Goal: Task Accomplishment & Management: Manage account settings

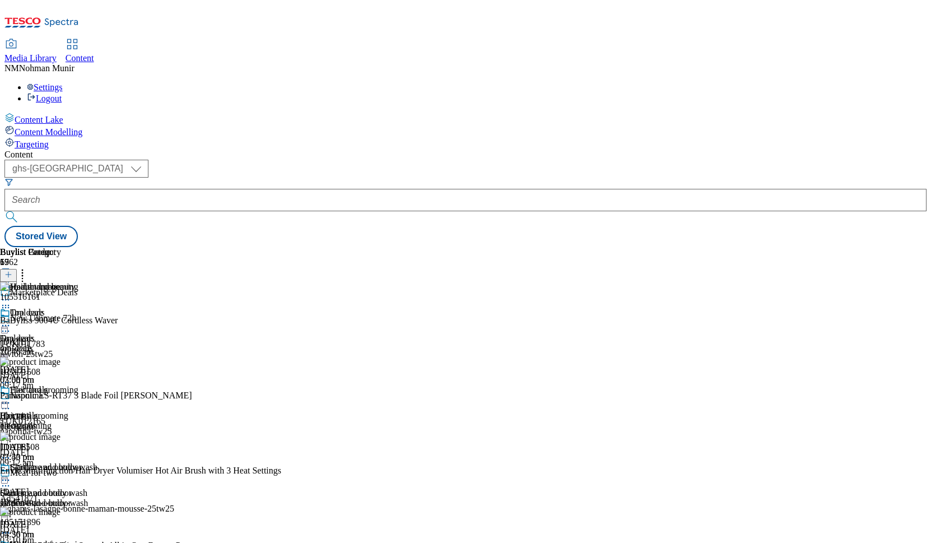
click at [88, 385] on div "Electricals Electricals electricals 13 Aug 2025 03:43 pm" at bounding box center [44, 423] width 88 height 77
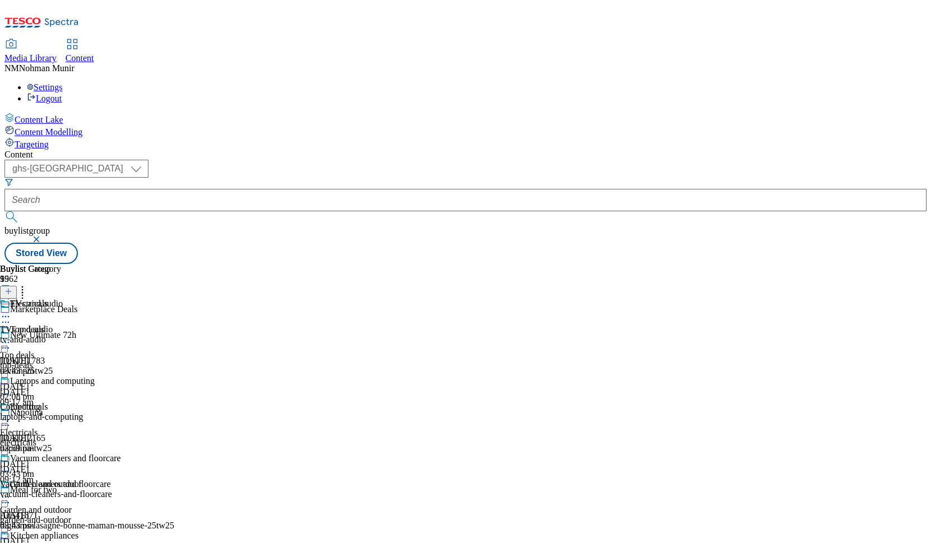
scroll to position [448, 0]
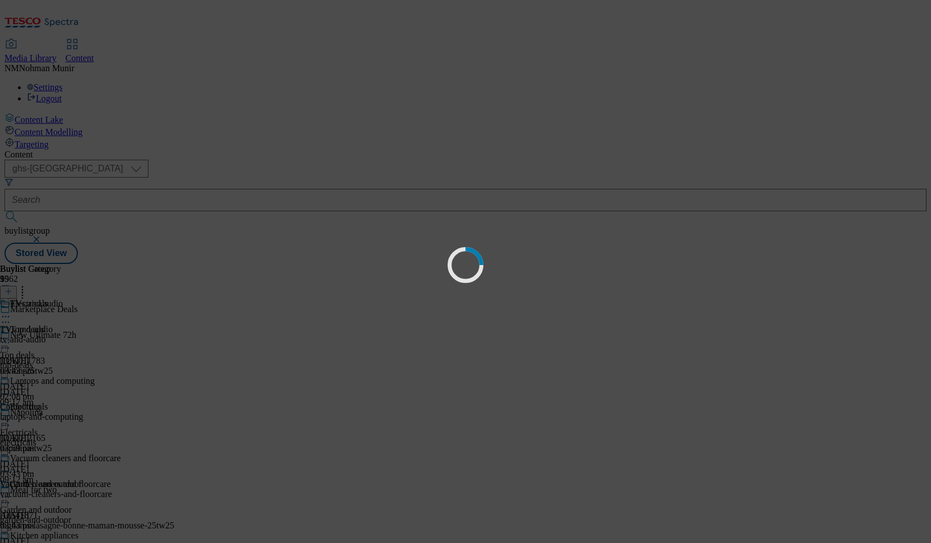
scroll to position [94, 0]
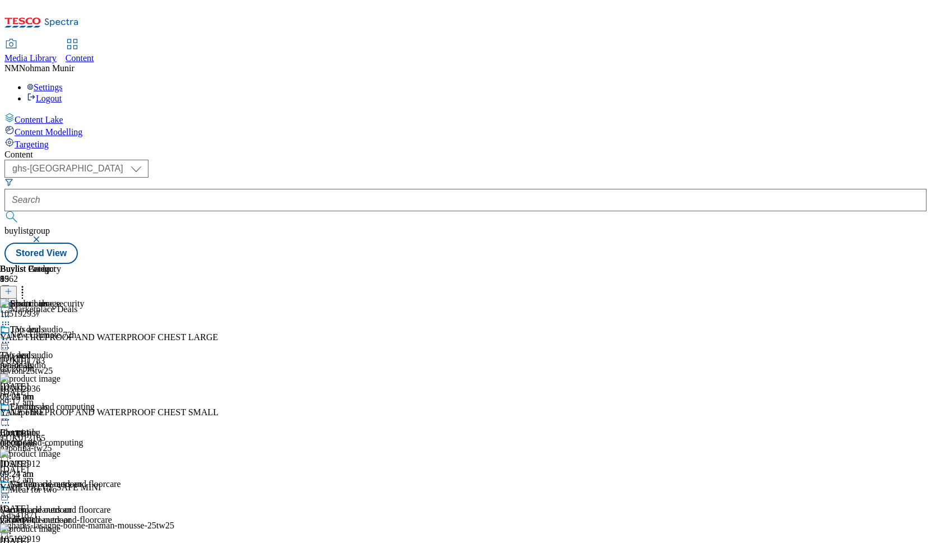
scroll to position [29, 0]
click at [121, 401] on div "Laptops and computing Computing laptops-and-computing 15 Aug 2025 09:24 am" at bounding box center [60, 439] width 121 height 77
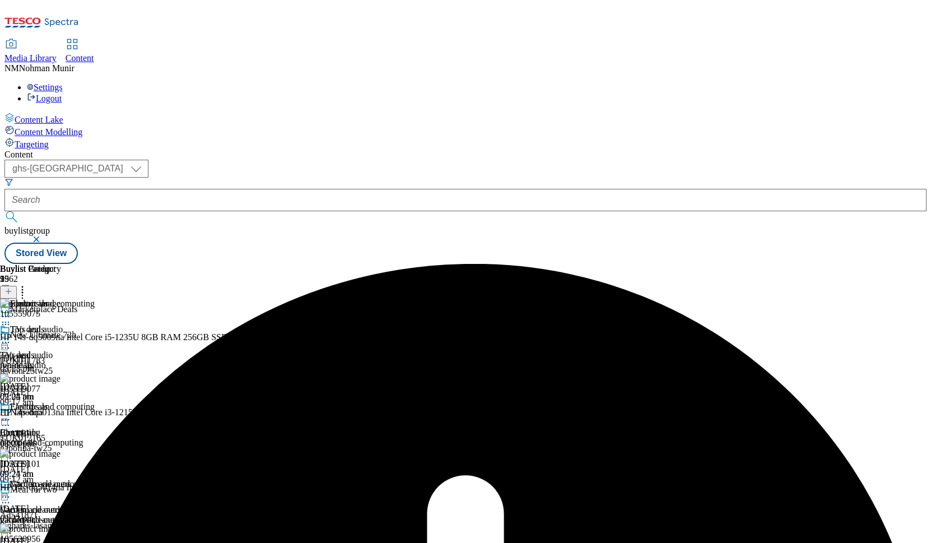
click at [4, 419] on circle at bounding box center [3, 420] width 2 height 2
click at [72, 503] on span "Un-preview" at bounding box center [54, 507] width 38 height 8
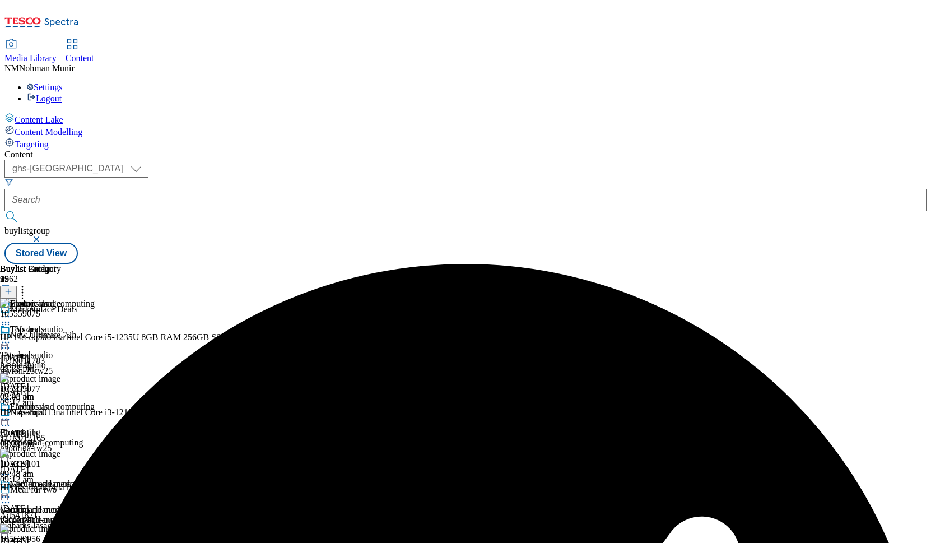
scroll to position [0, 63]
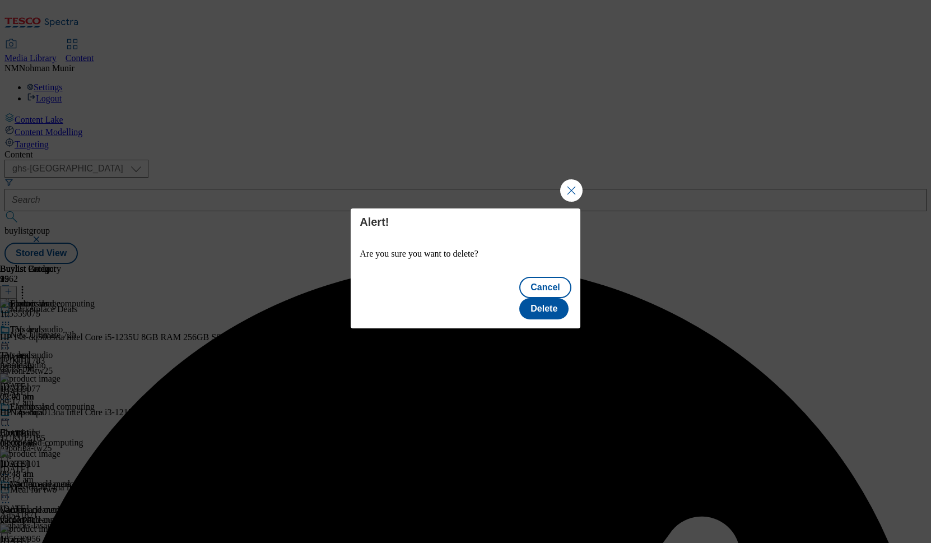
scroll to position [0, 0]
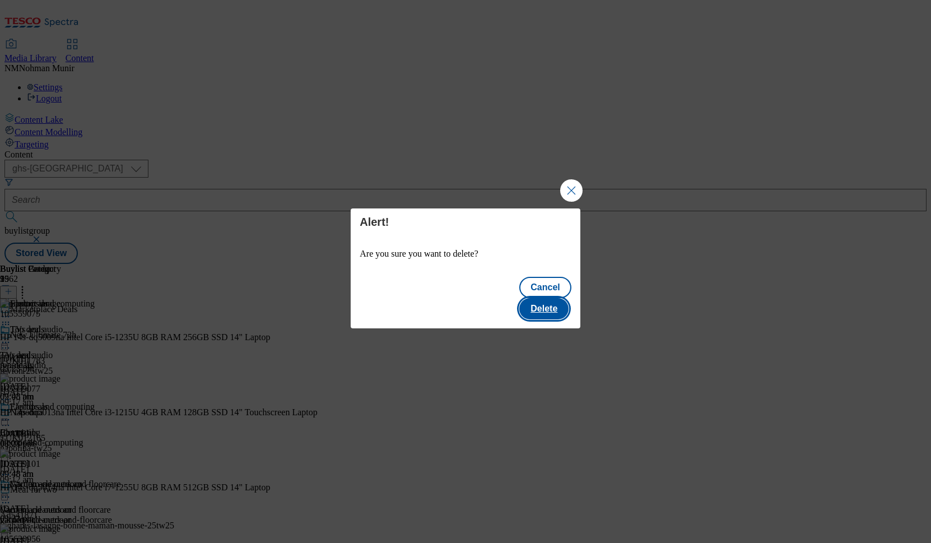
click at [548, 298] on button "Delete" at bounding box center [543, 308] width 49 height 21
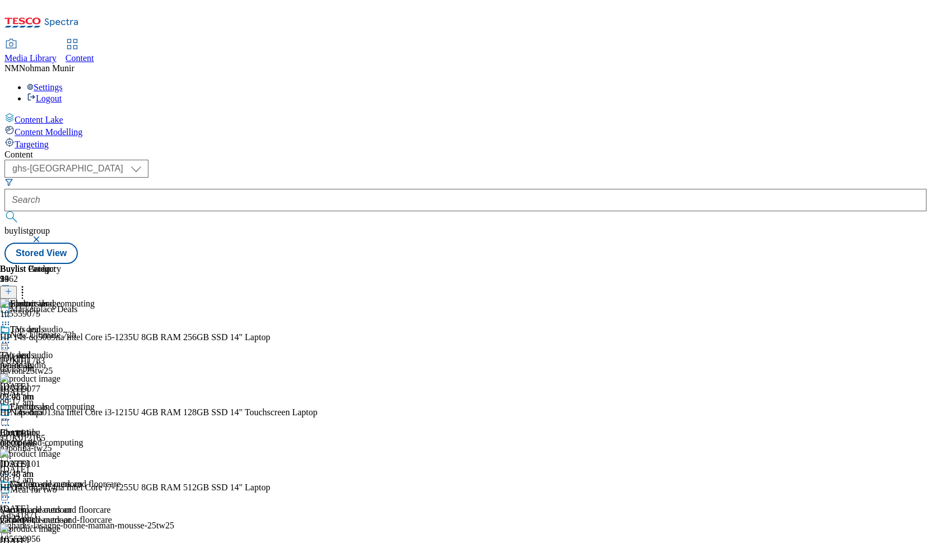
scroll to position [448, 0]
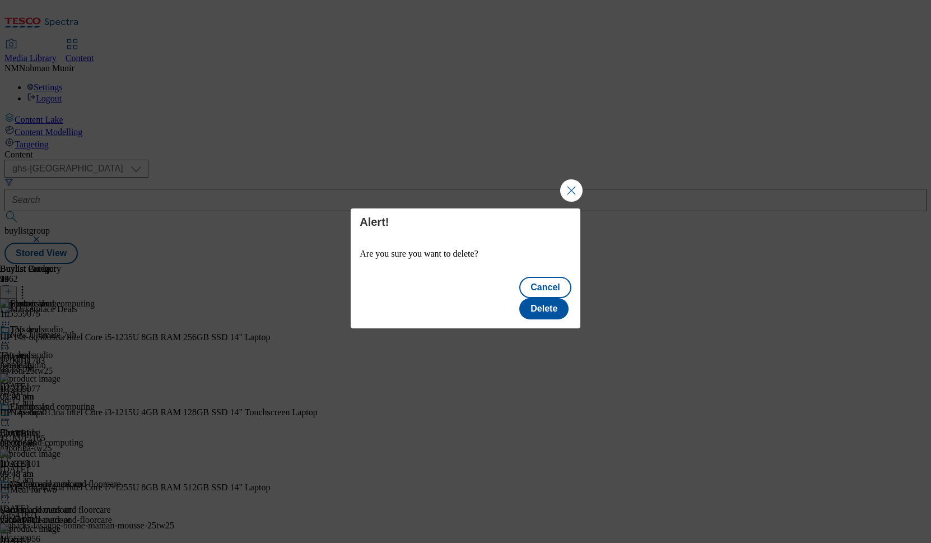
scroll to position [0, 0]
click at [550, 303] on button "Delete" at bounding box center [543, 308] width 49 height 21
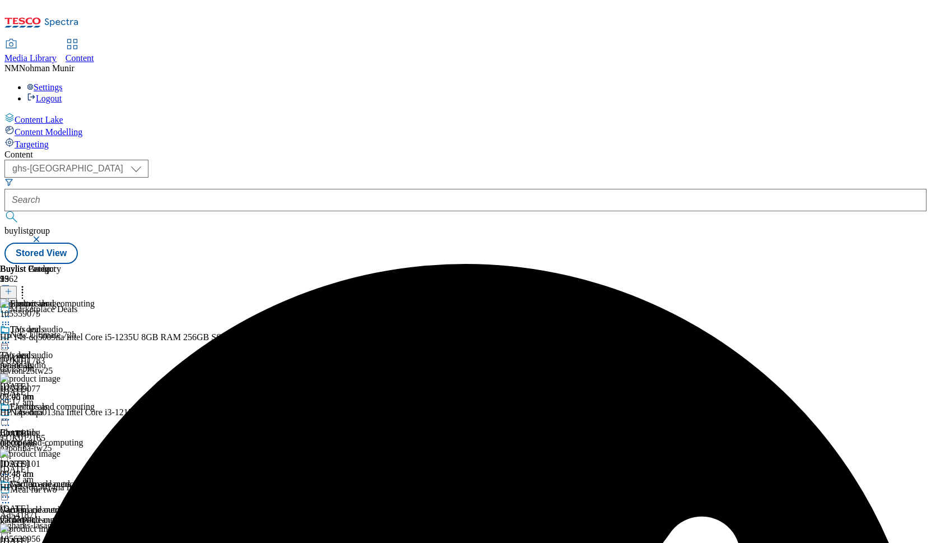
scroll to position [448, 0]
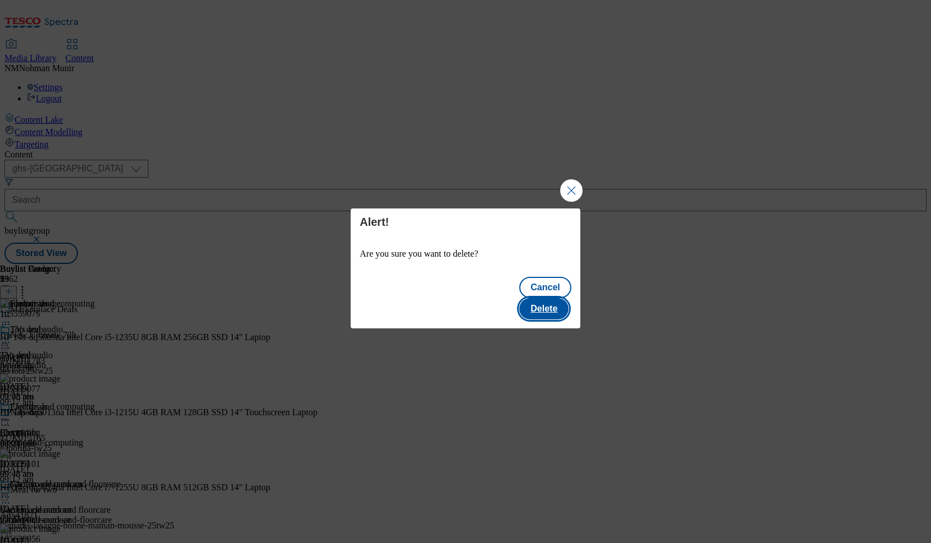
click at [551, 303] on button "Delete" at bounding box center [543, 308] width 49 height 21
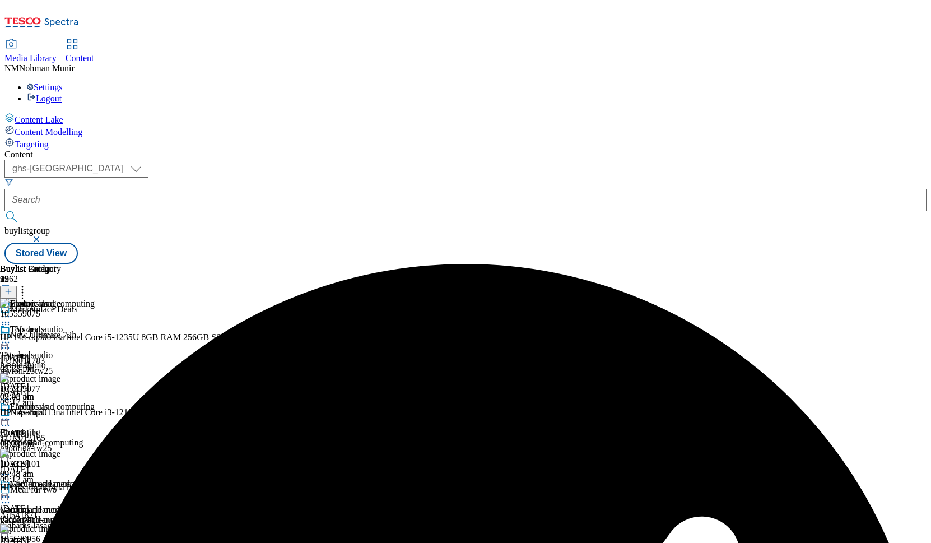
scroll to position [672, 0]
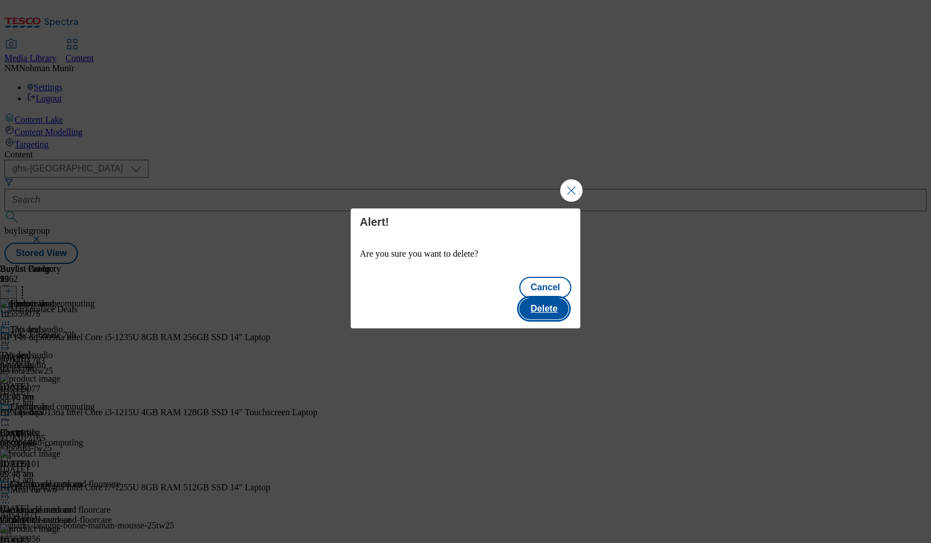
click at [568, 298] on button "Delete" at bounding box center [543, 308] width 49 height 21
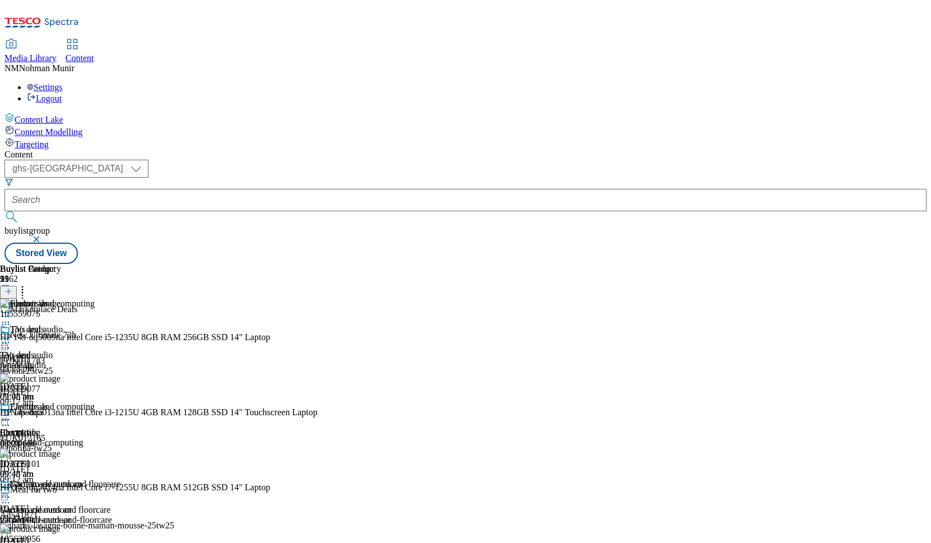
scroll to position [1160, 0]
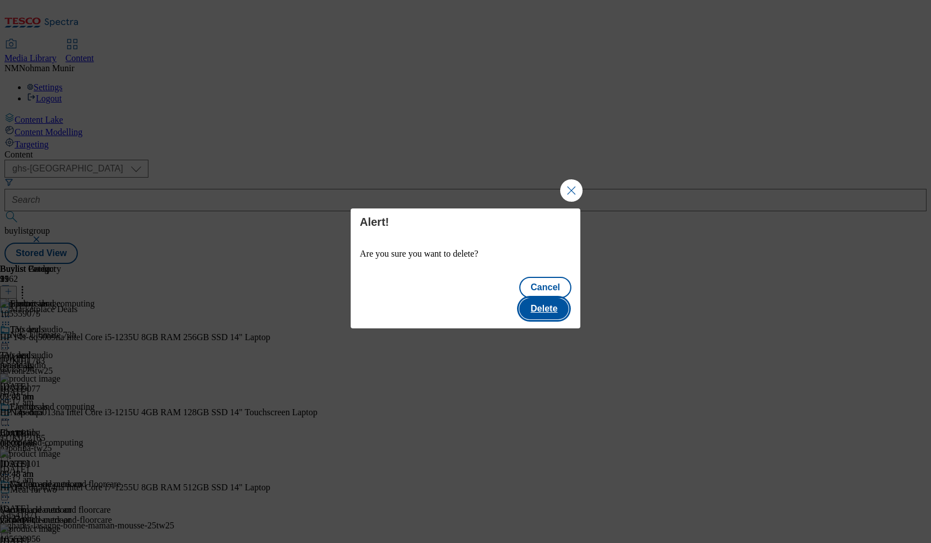
click at [567, 303] on button "Delete" at bounding box center [543, 308] width 49 height 21
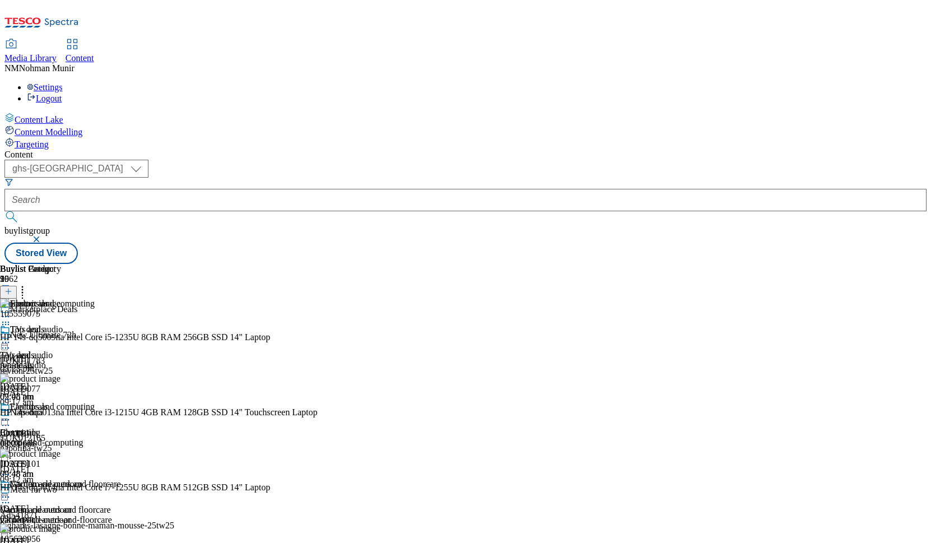
scroll to position [985, 0]
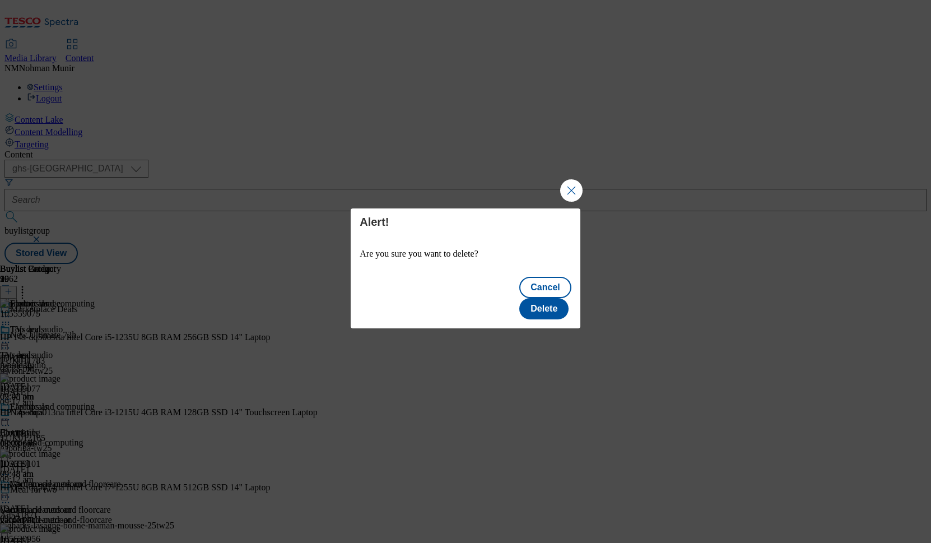
scroll to position [0, 0]
click at [549, 301] on button "Delete" at bounding box center [543, 308] width 49 height 21
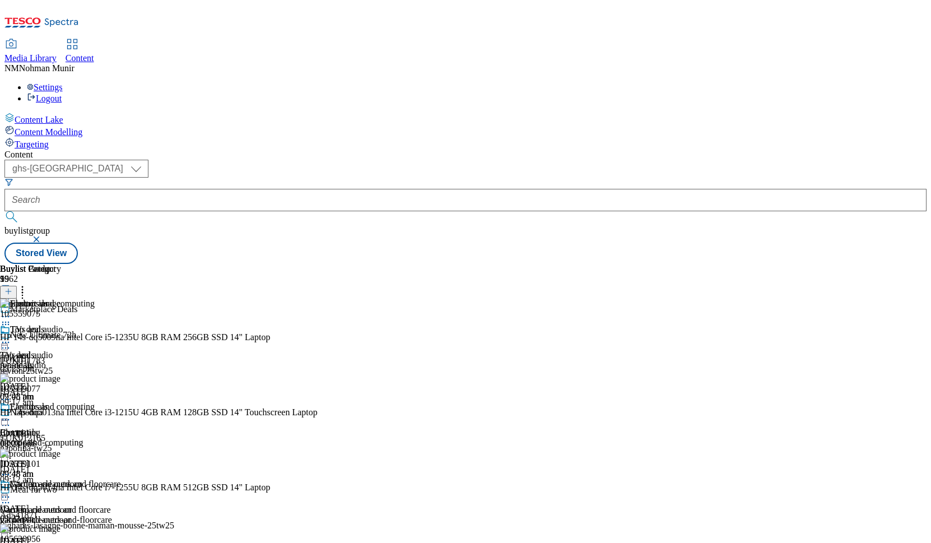
scroll to position [969, 0]
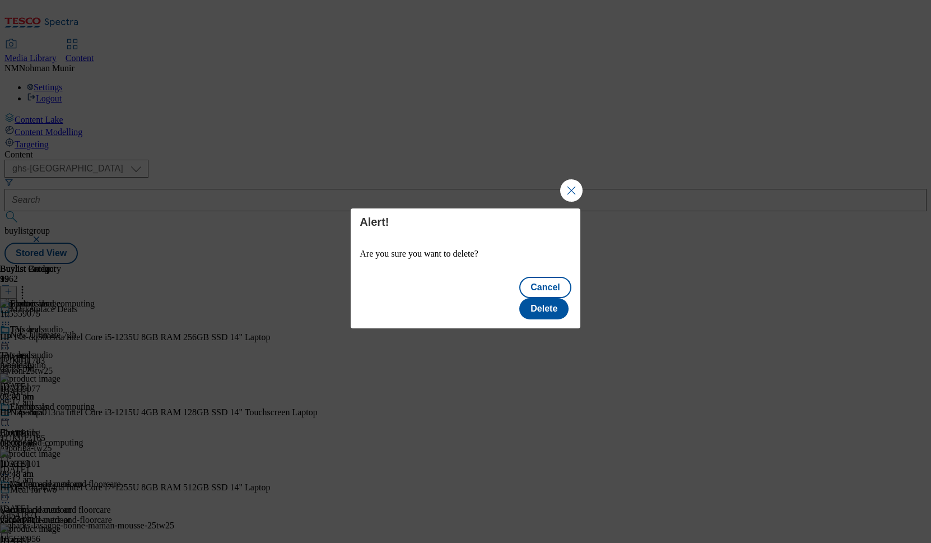
scroll to position [0, 0]
click at [558, 298] on button "Delete" at bounding box center [543, 308] width 49 height 21
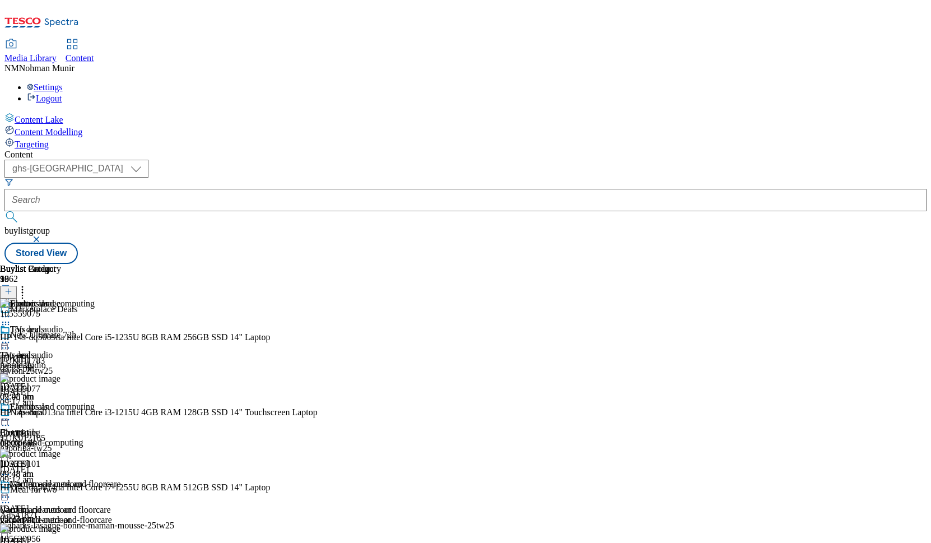
scroll to position [0, 63]
drag, startPoint x: 803, startPoint y: 522, endPoint x: 914, endPoint y: 523, distance: 110.9
click at [914, 264] on div "Content ( optional ) ghs-uk group-comms ghs-uk buylistgroup Stored View Buylist…" at bounding box center [465, 206] width 922 height 114
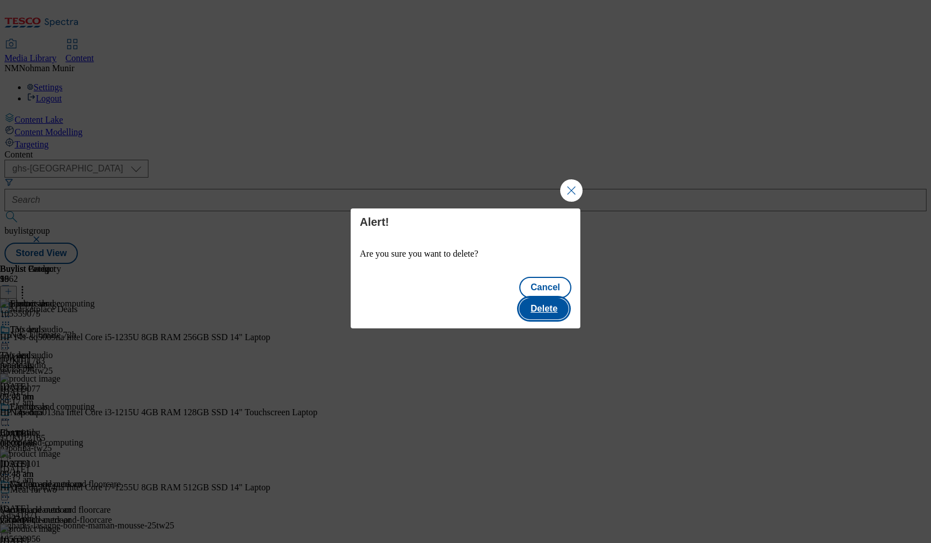
click at [544, 300] on button "Delete" at bounding box center [543, 308] width 49 height 21
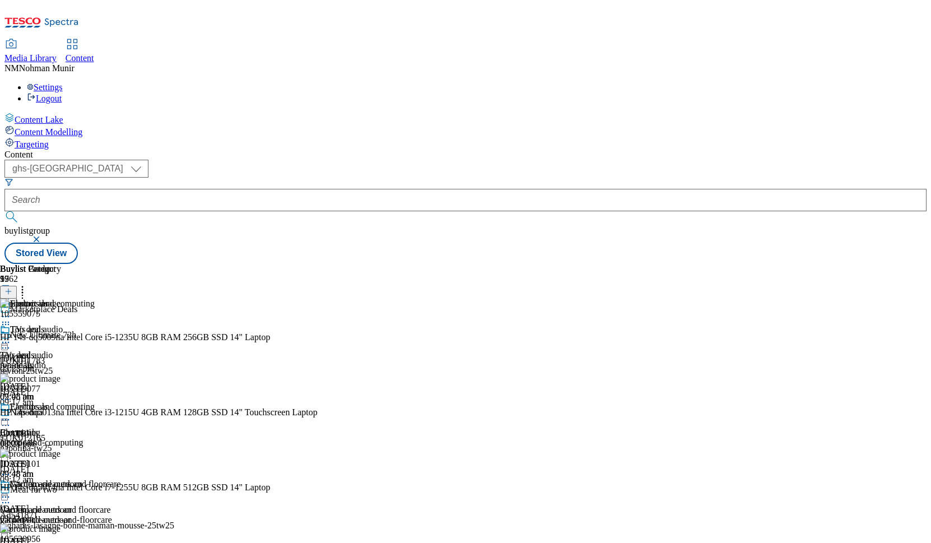
scroll to position [1021, 0]
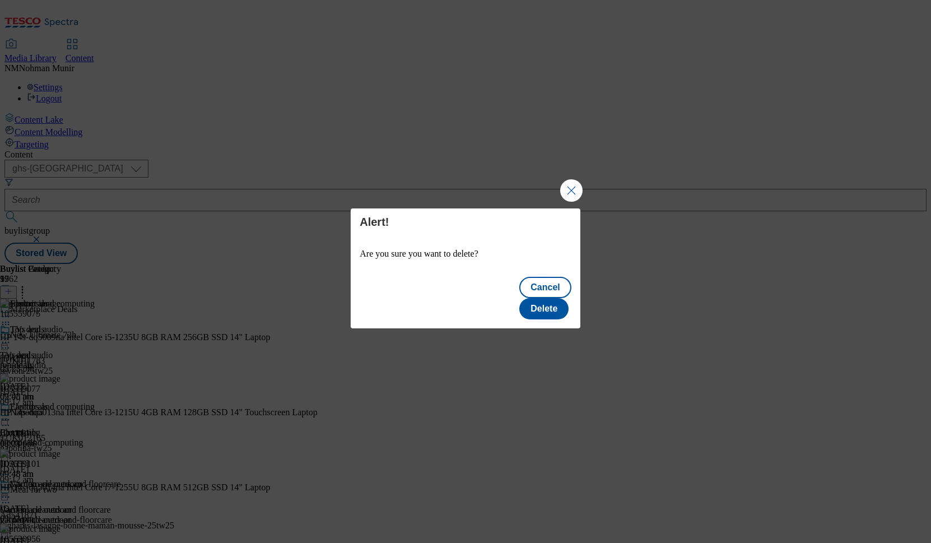
scroll to position [0, 0]
click at [555, 301] on button "Delete" at bounding box center [543, 308] width 49 height 21
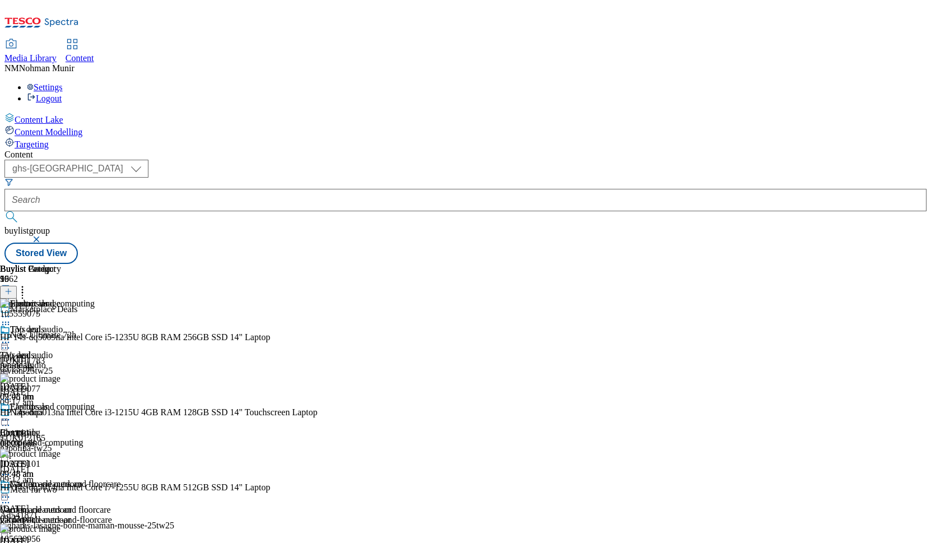
scroll to position [1314, 0]
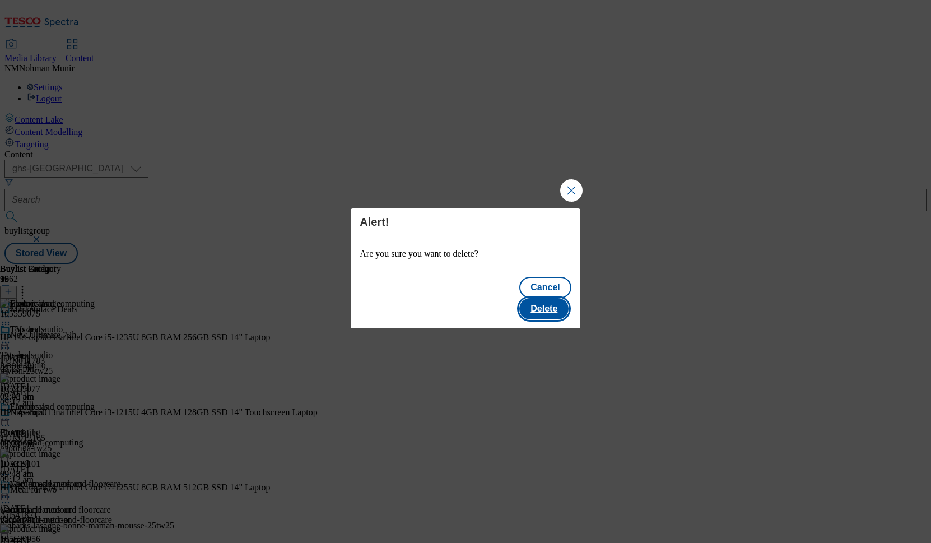
click at [552, 306] on button "Delete" at bounding box center [543, 308] width 49 height 21
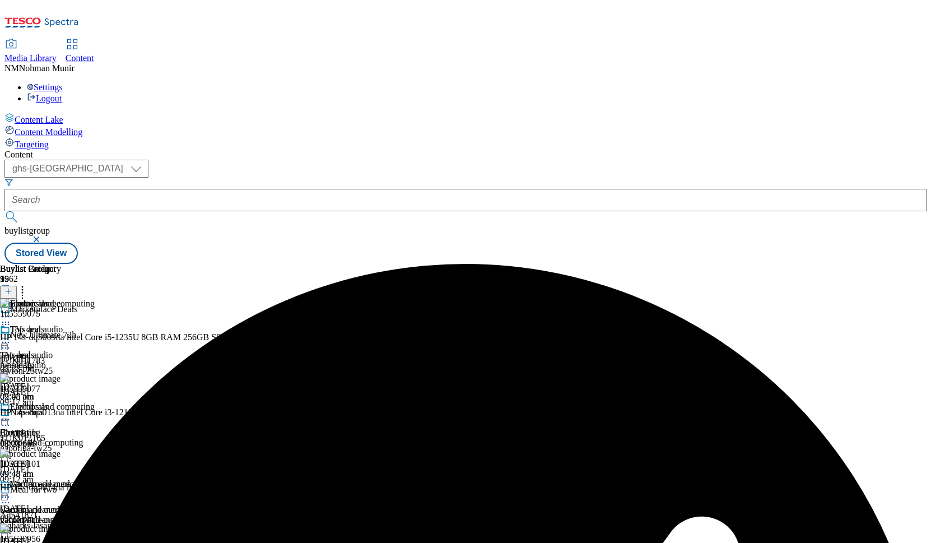
scroll to position [1404, 0]
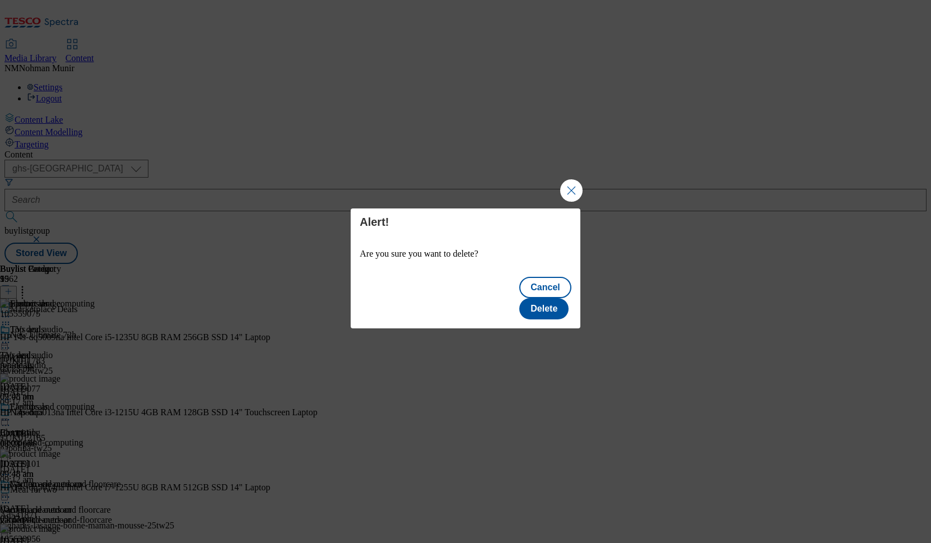
scroll to position [0, 0]
click at [561, 306] on button "Delete" at bounding box center [543, 308] width 49 height 21
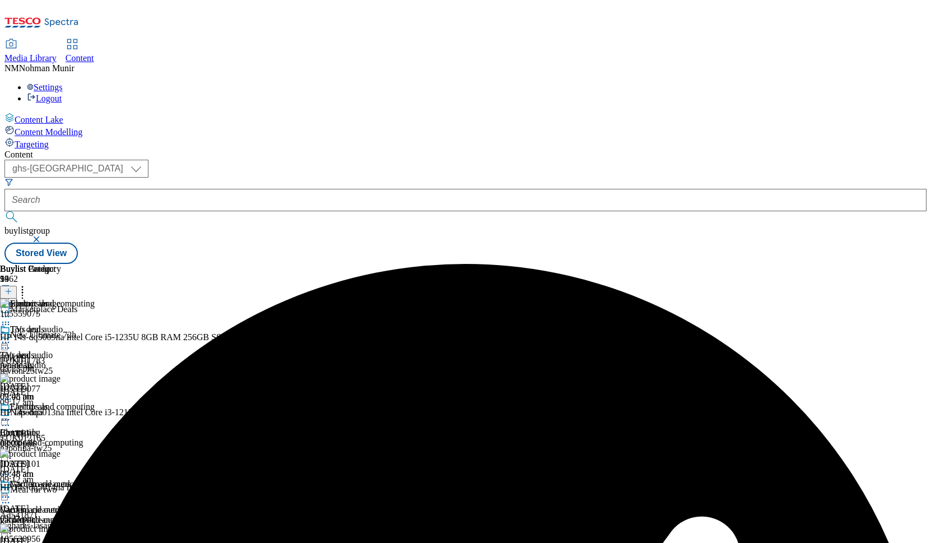
scroll to position [1288, 0]
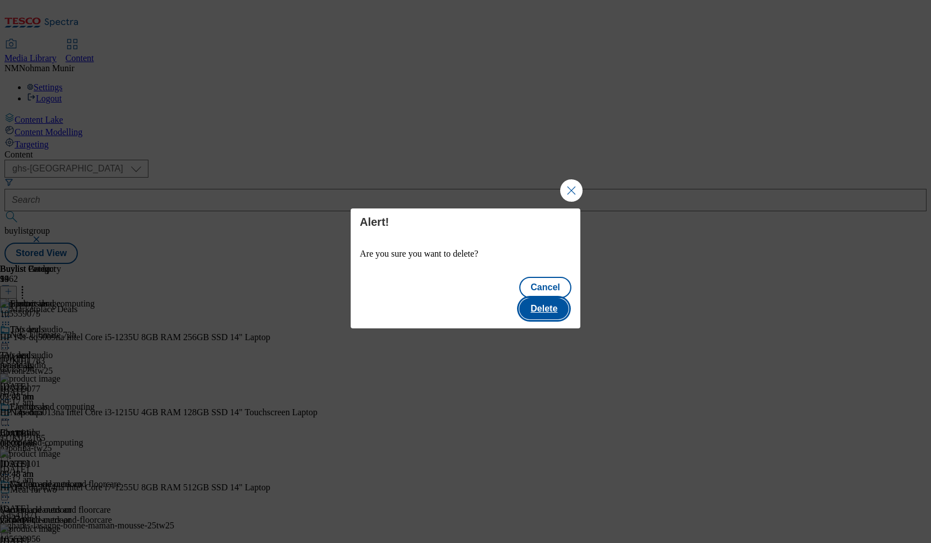
click at [553, 302] on button "Delete" at bounding box center [543, 308] width 49 height 21
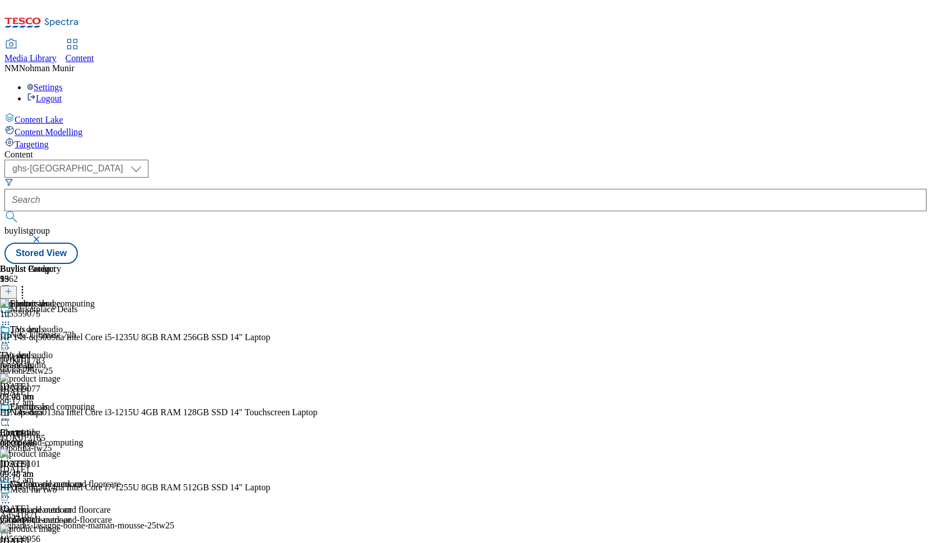
scroll to position [0, 63]
click at [11, 414] on icon at bounding box center [5, 419] width 11 height 11
click at [121, 488] on li "Preview" at bounding box center [71, 494] width 99 height 13
click at [121, 414] on div at bounding box center [60, 420] width 121 height 13
click at [61, 490] on span "Preview" at bounding box center [48, 494] width 26 height 8
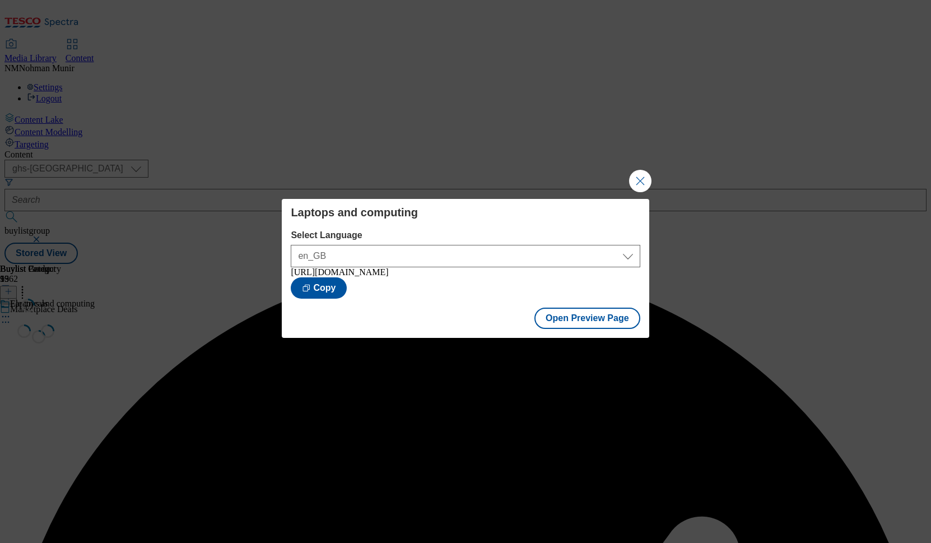
scroll to position [0, 0]
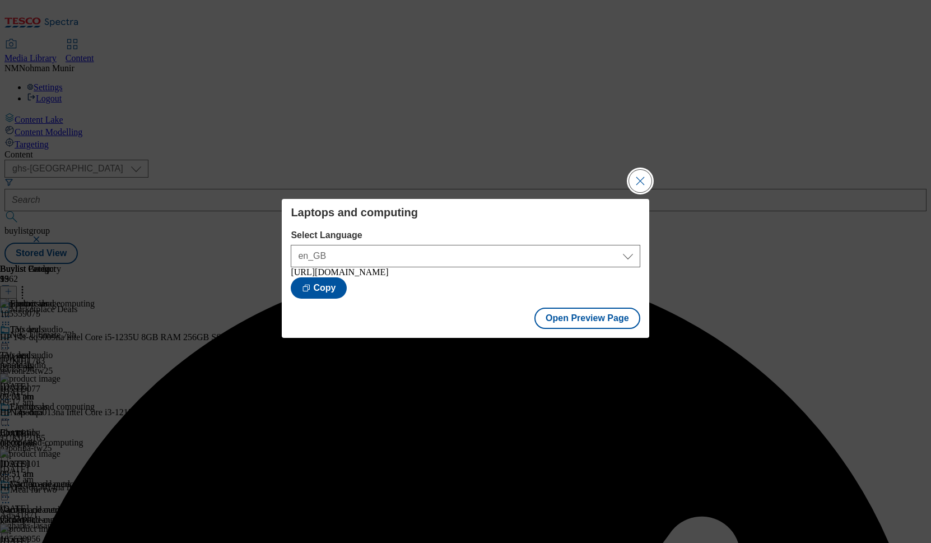
click at [639, 180] on button "Close Modal" at bounding box center [640, 181] width 22 height 22
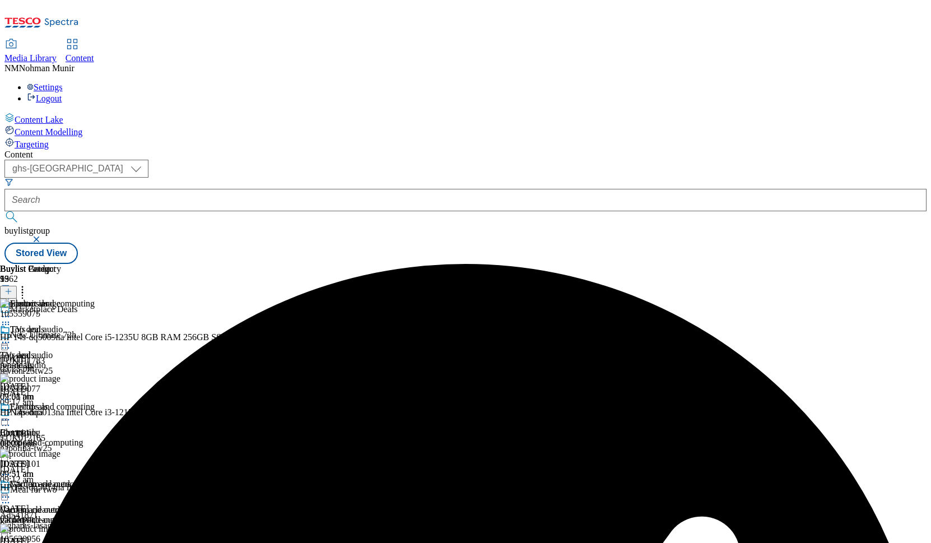
click at [11, 414] on icon at bounding box center [5, 419] width 11 height 11
click at [121, 526] on li "Publish" at bounding box center [71, 532] width 99 height 13
click at [11, 414] on icon at bounding box center [5, 419] width 11 height 11
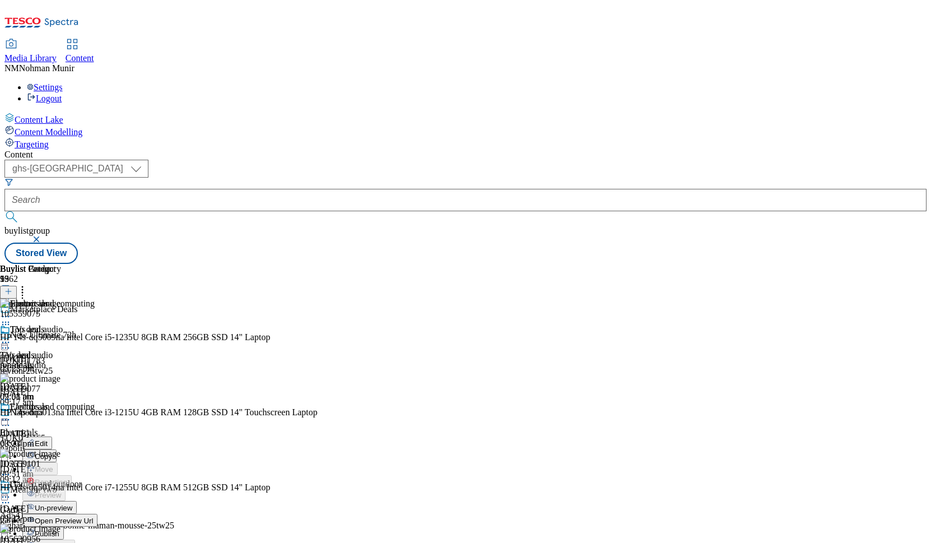
click at [59, 529] on span "Publish" at bounding box center [47, 533] width 25 height 8
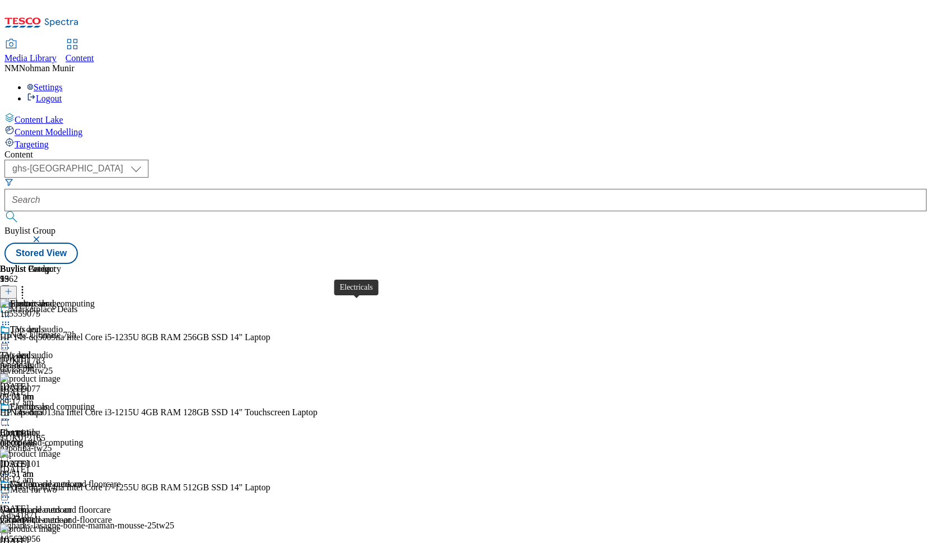
click at [38, 427] on span "Electricals" at bounding box center [19, 432] width 38 height 10
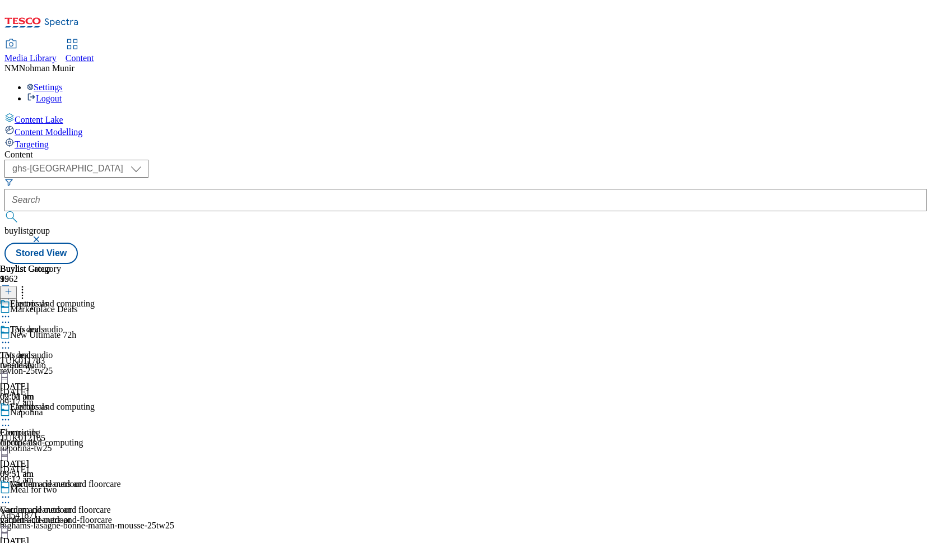
click at [11, 414] on icon at bounding box center [5, 419] width 11 height 11
click at [805, 264] on div "Buylist Group 5962 Marketplace Deals New Ultimate 72h TUK011783 revlon-25tw25 1…" at bounding box center [465, 264] width 922 height 0
click at [807, 264] on div "Buylist Group 5962 Marketplace Deals New Ultimate 72h TUK011783 revlon-25tw25 1…" at bounding box center [465, 264] width 922 height 0
click at [121, 437] on div "laptops-and-computing" at bounding box center [60, 442] width 121 height 10
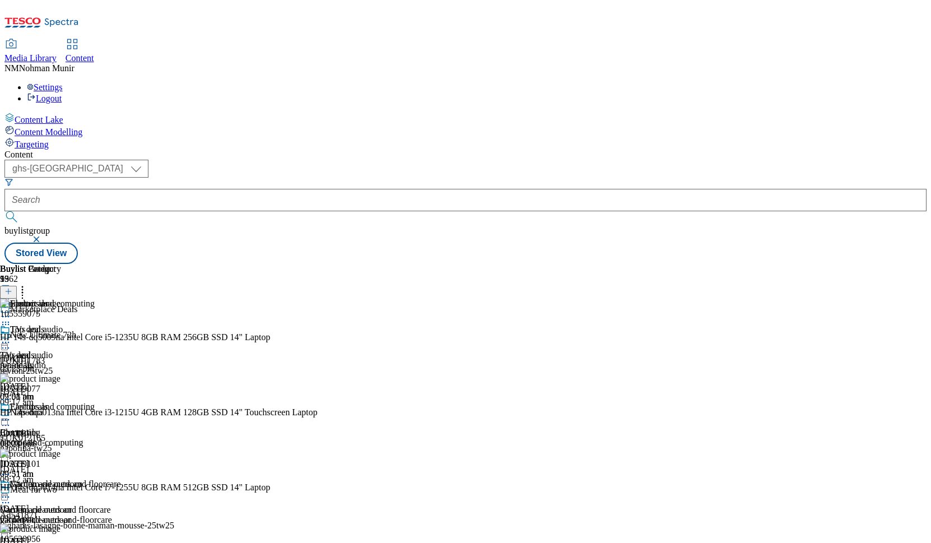
scroll to position [672, 0]
click at [7, 419] on circle at bounding box center [6, 420] width 2 height 2
click at [71, 542] on span "Un-publish" at bounding box center [53, 546] width 36 height 8
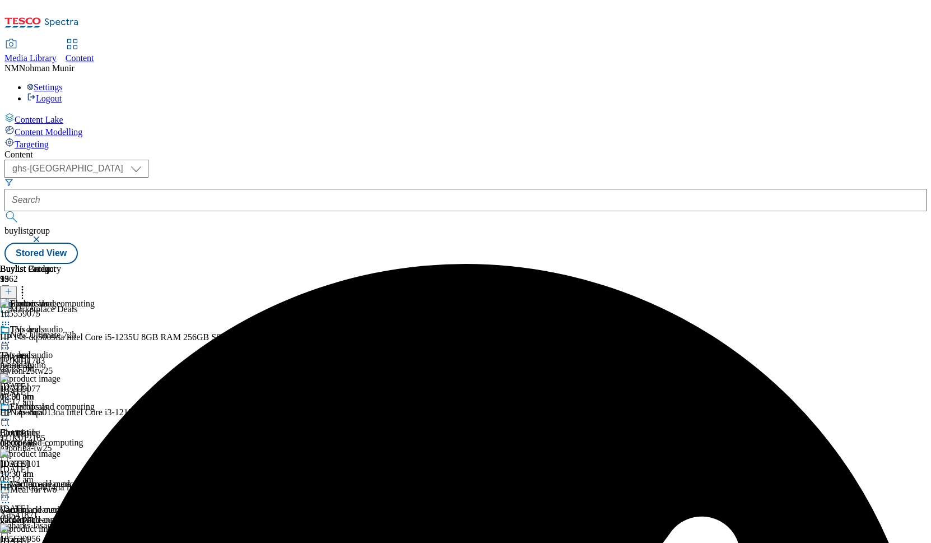
scroll to position [518, 0]
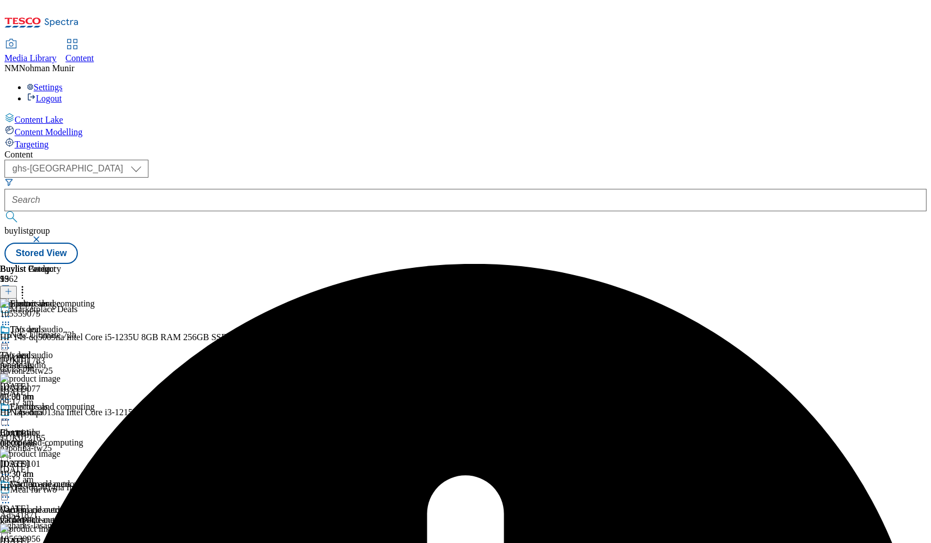
click at [11, 414] on icon at bounding box center [5, 419] width 11 height 11
click at [72, 503] on span "Un-preview" at bounding box center [54, 507] width 38 height 8
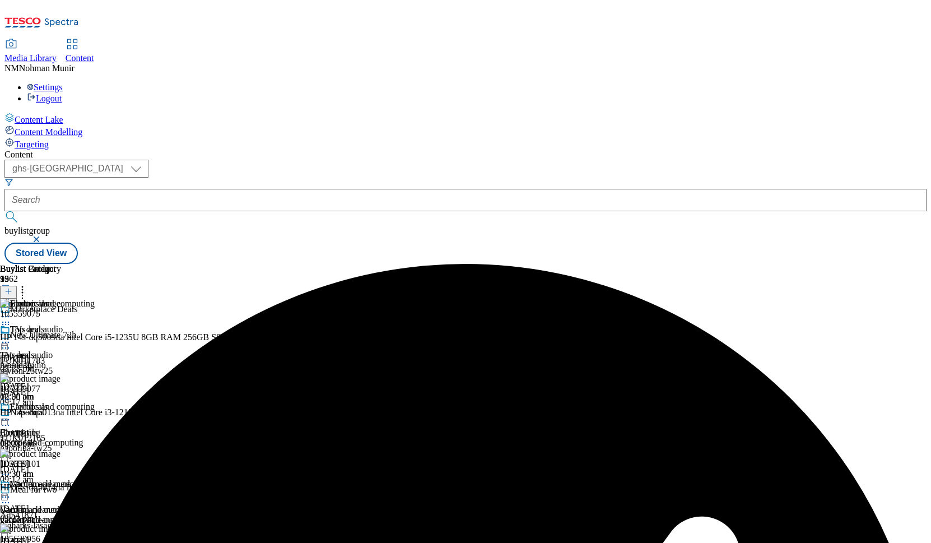
scroll to position [672, 0]
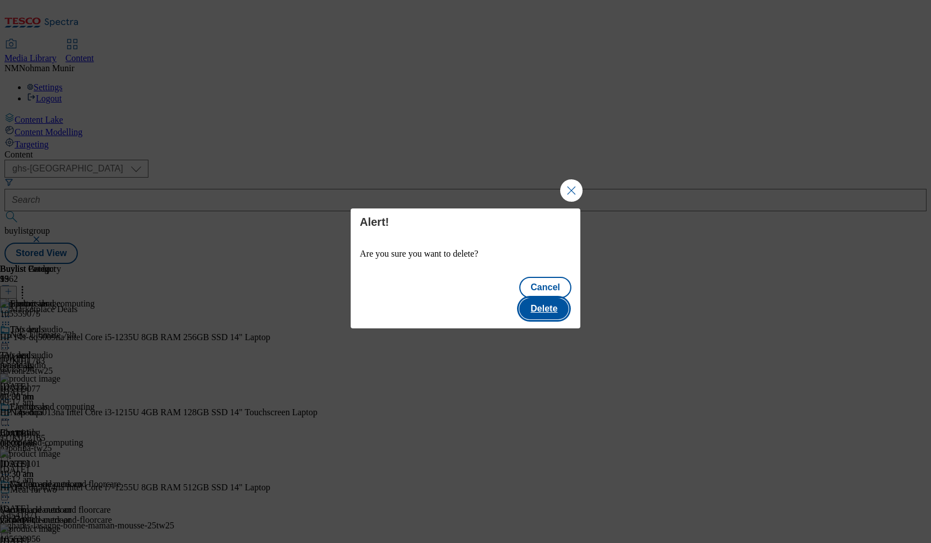
click at [534, 300] on button "Delete" at bounding box center [543, 308] width 49 height 21
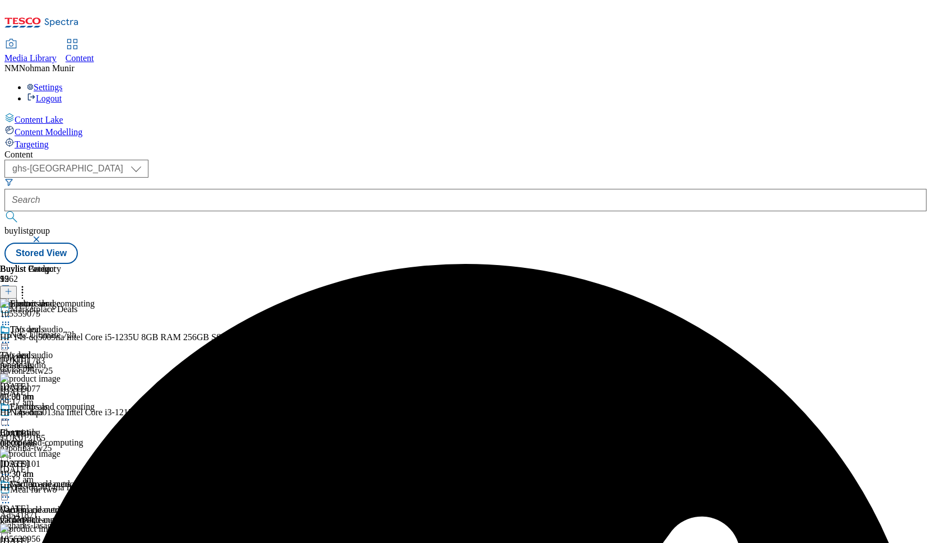
click at [11, 414] on icon at bounding box center [5, 419] width 11 height 11
click at [66, 488] on button "Preview" at bounding box center [43, 494] width 43 height 13
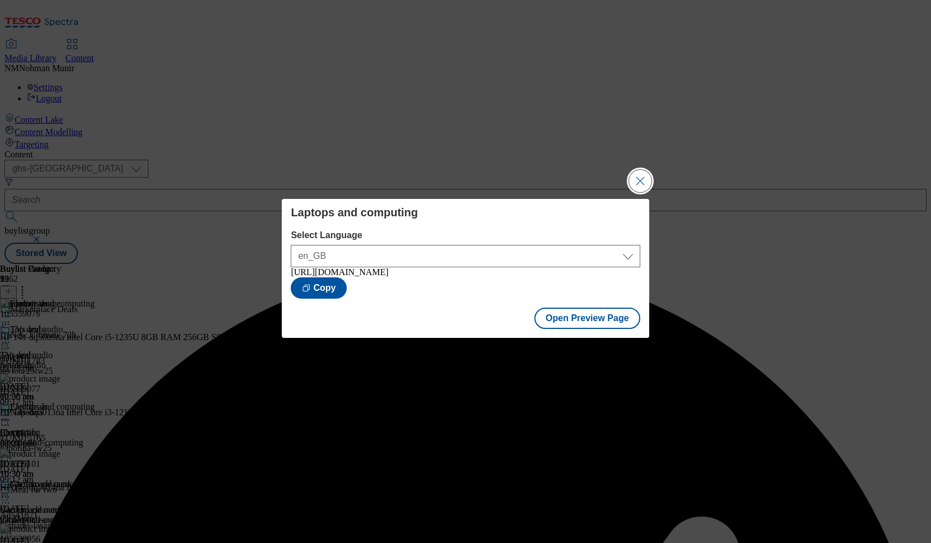
click at [636, 184] on button "Close Modal" at bounding box center [640, 181] width 22 height 22
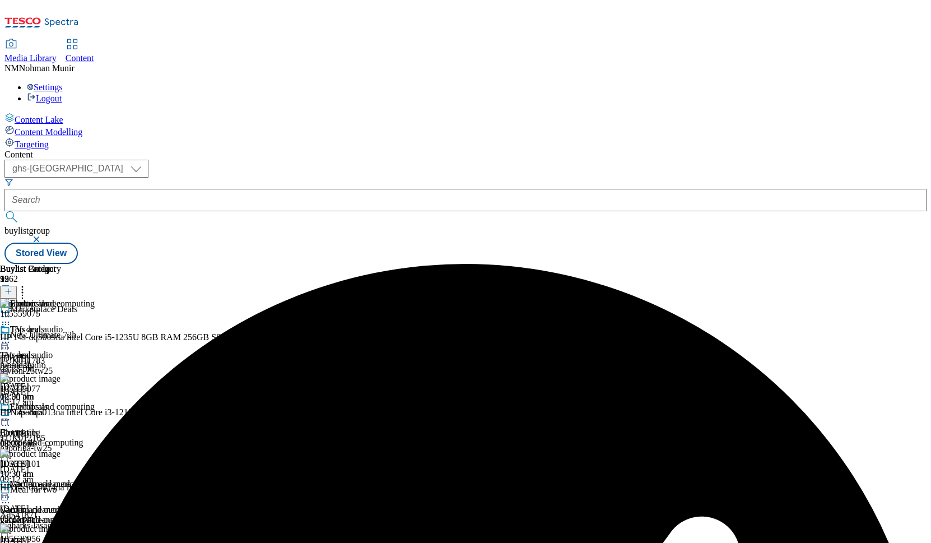
click at [11, 414] on icon at bounding box center [5, 419] width 11 height 11
click at [64, 526] on button "Publish" at bounding box center [42, 532] width 41 height 13
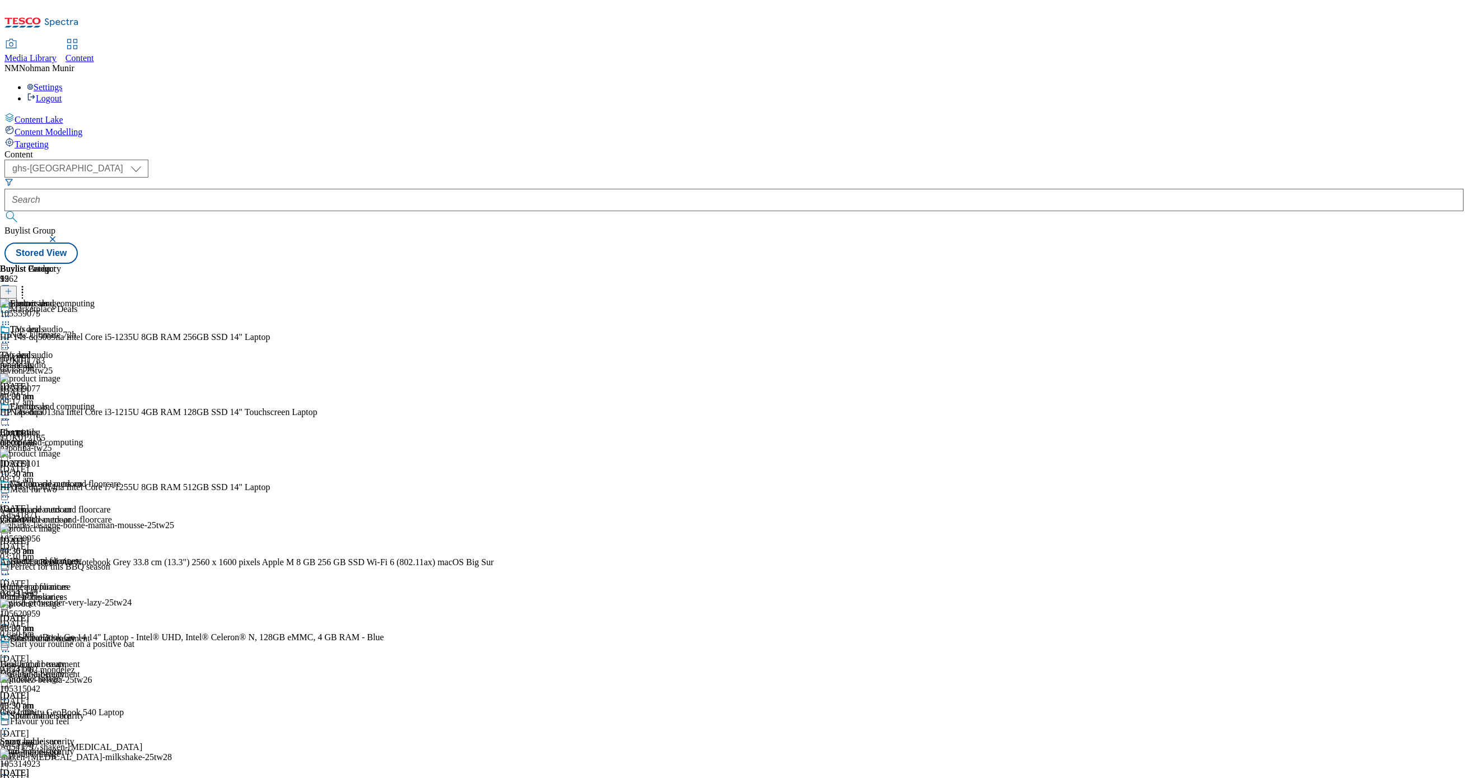
click at [121, 324] on div "TVs and audio TVs and audio tv-and-audio [DATE] 10:30 am Laptops and computing …" at bounding box center [60, 671] width 121 height 695
click at [88, 669] on div "health-and-beauty" at bounding box center [44, 674] width 88 height 10
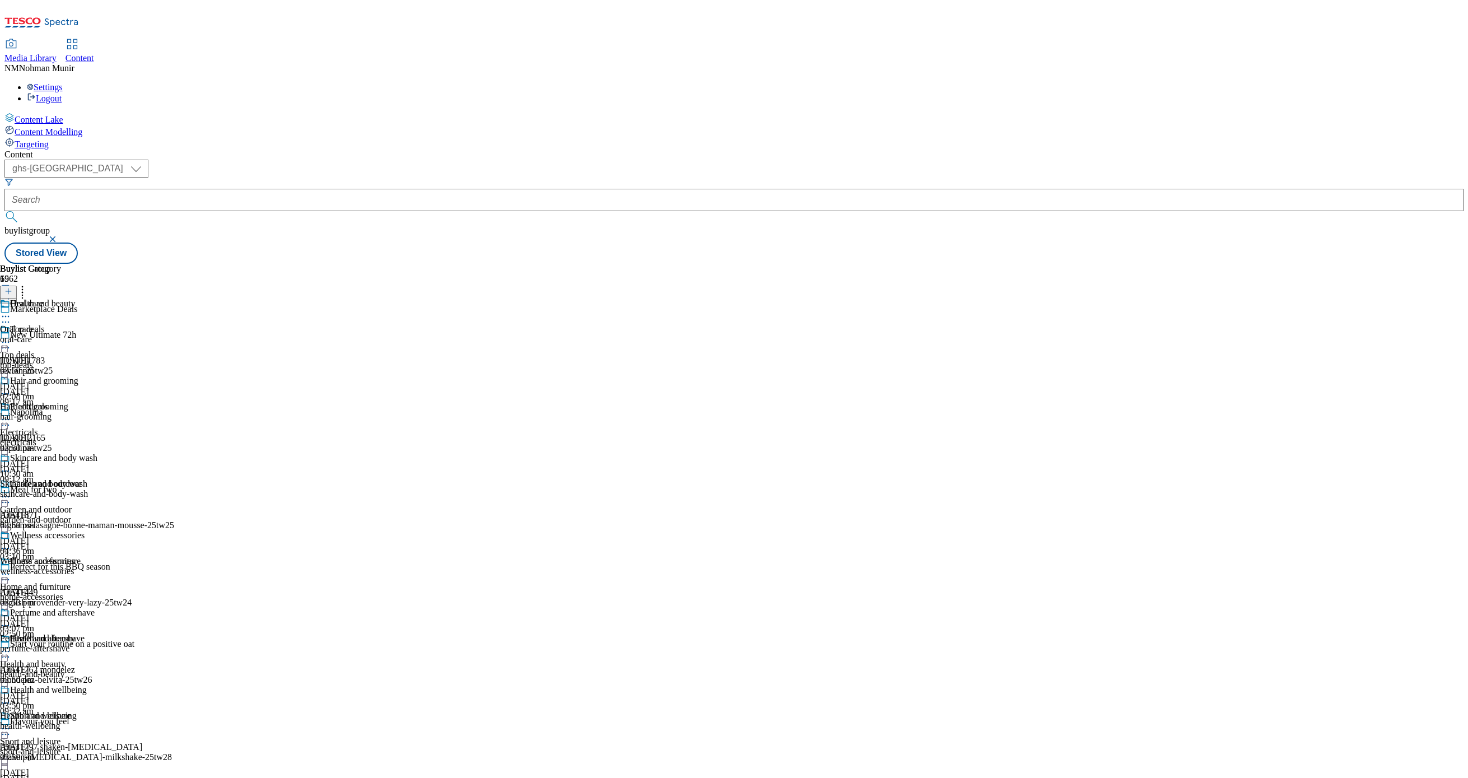
click at [97, 489] on div "skincare-and-body-wash" at bounding box center [48, 494] width 97 height 10
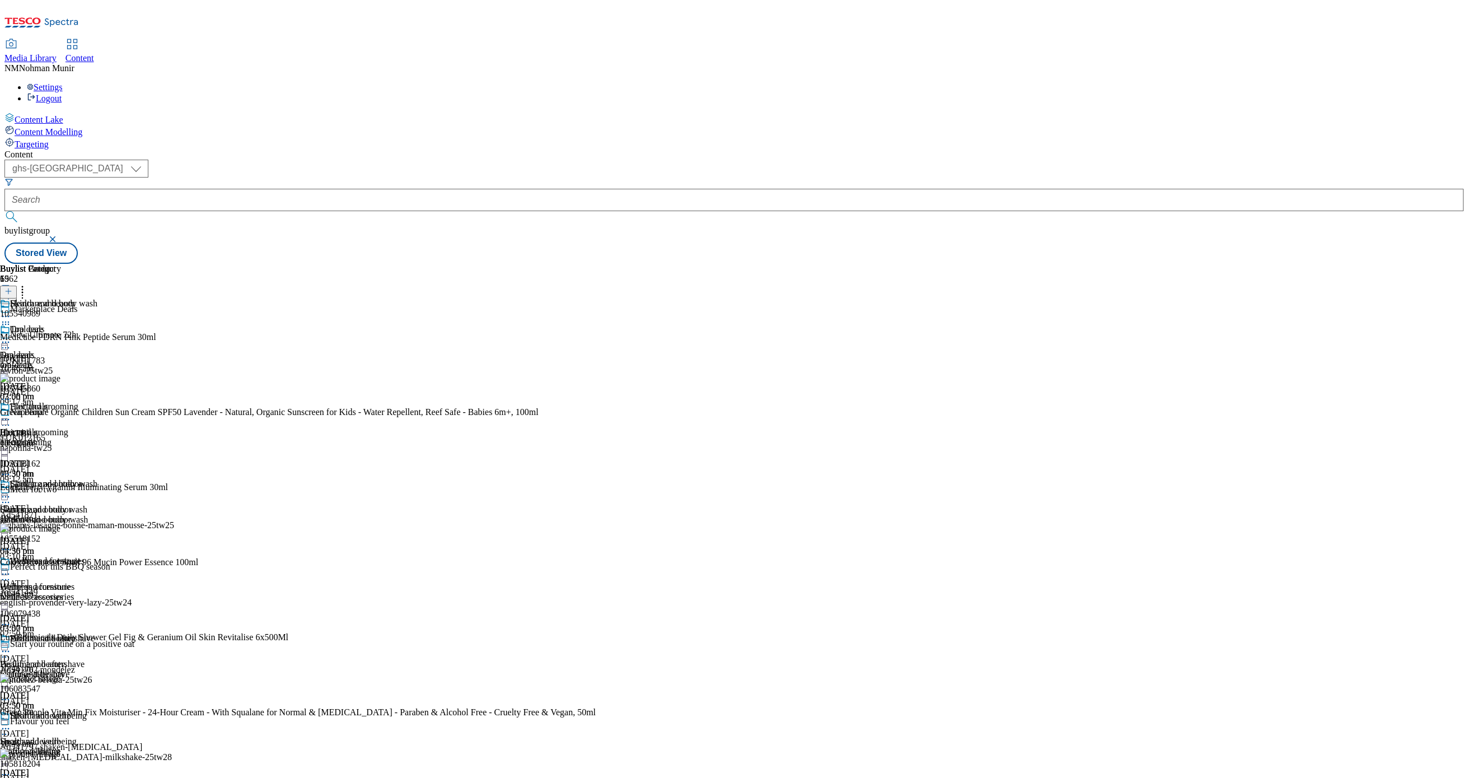
scroll to position [116, 0]
click at [11, 491] on icon at bounding box center [5, 496] width 11 height 11
click at [71, 619] on span "Un-publish" at bounding box center [53, 623] width 36 height 8
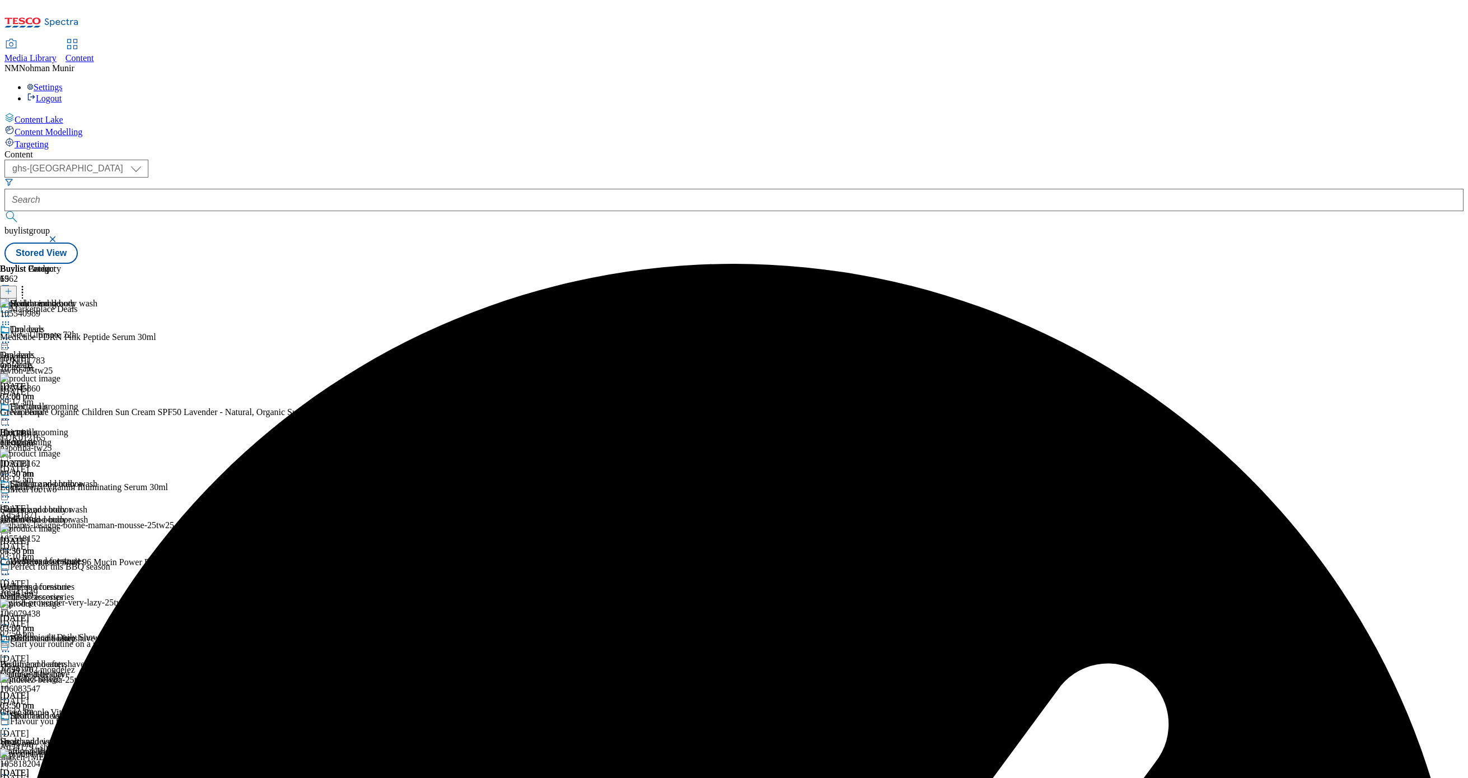
scroll to position [0, 0]
click at [4, 496] on circle at bounding box center [3, 497] width 2 height 2
click at [77, 578] on button "Un-preview" at bounding box center [49, 584] width 54 height 13
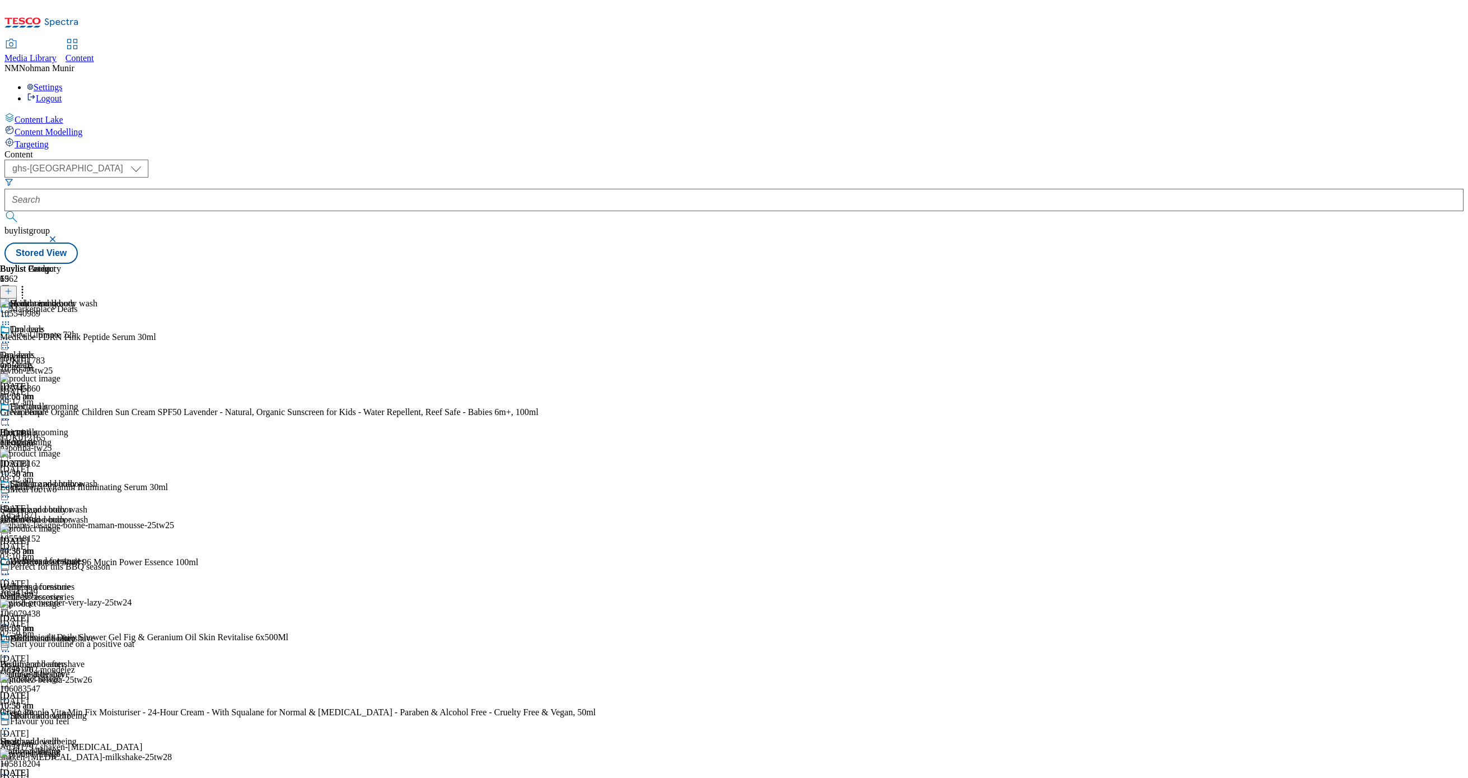
scroll to position [0, 0]
click at [97, 437] on div "hair-grooming" at bounding box center [48, 442] width 97 height 10
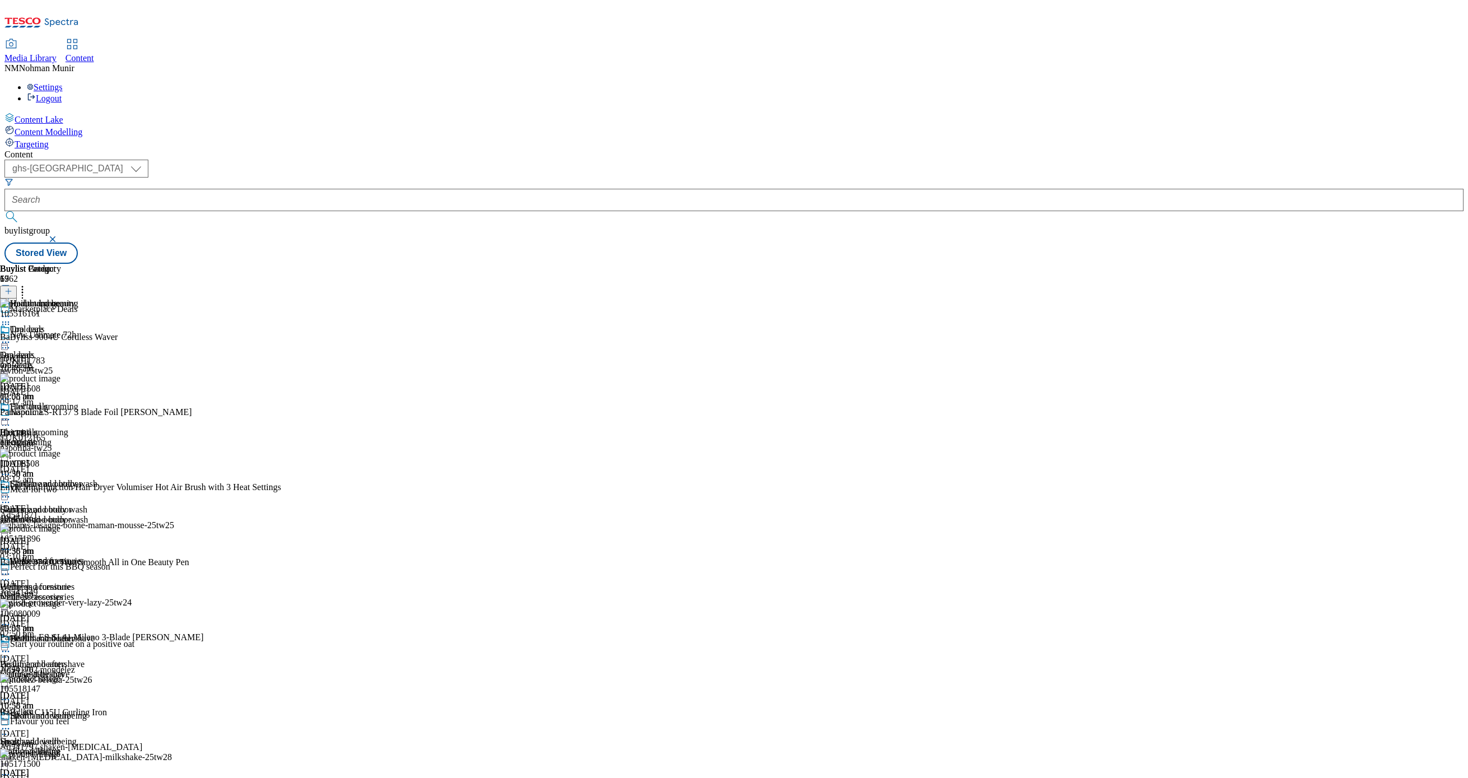
scroll to position [1639, 0]
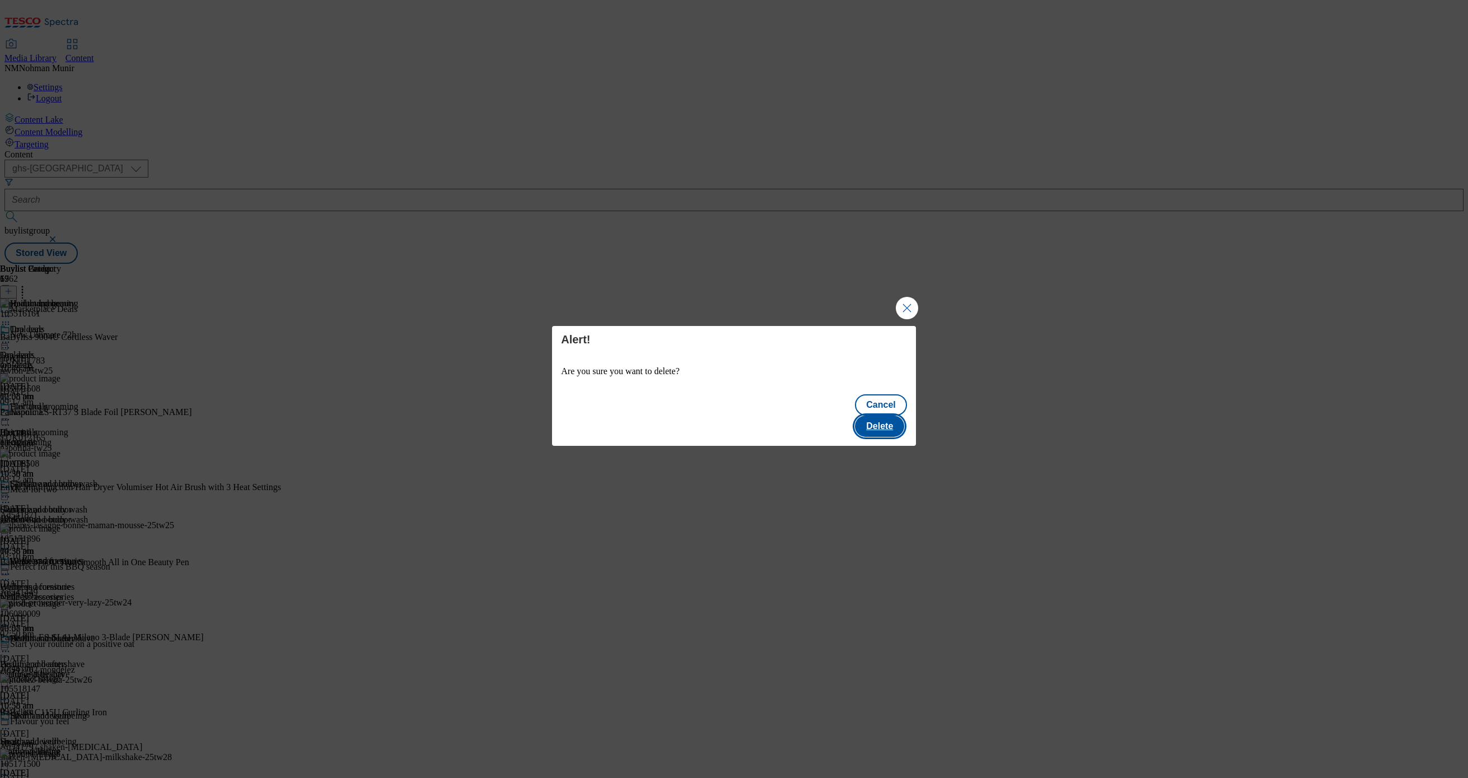
click at [869, 415] on button "Delete" at bounding box center [879, 425] width 49 height 21
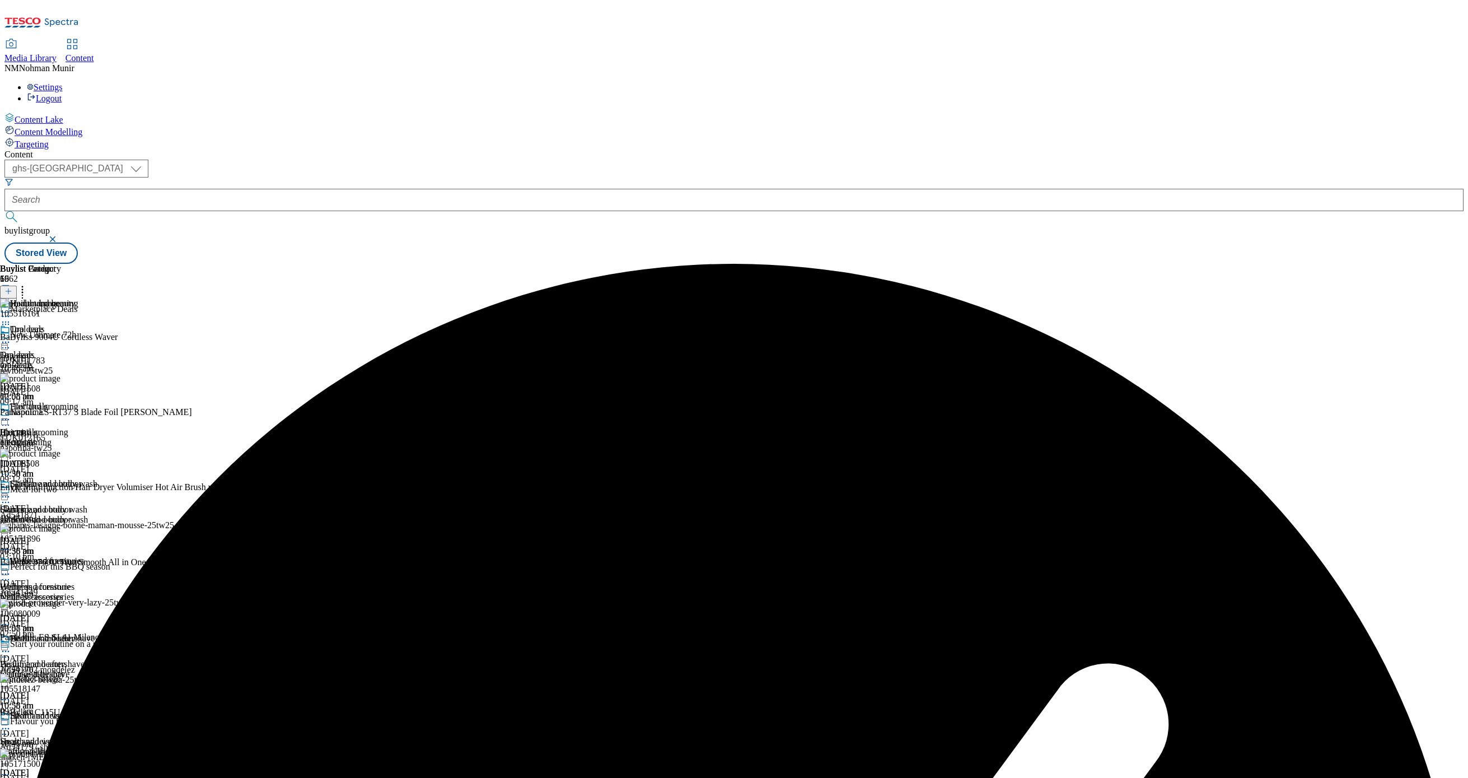
click at [11, 414] on icon at bounding box center [5, 419] width 11 height 11
click at [66, 488] on button "Preview" at bounding box center [43, 494] width 43 height 13
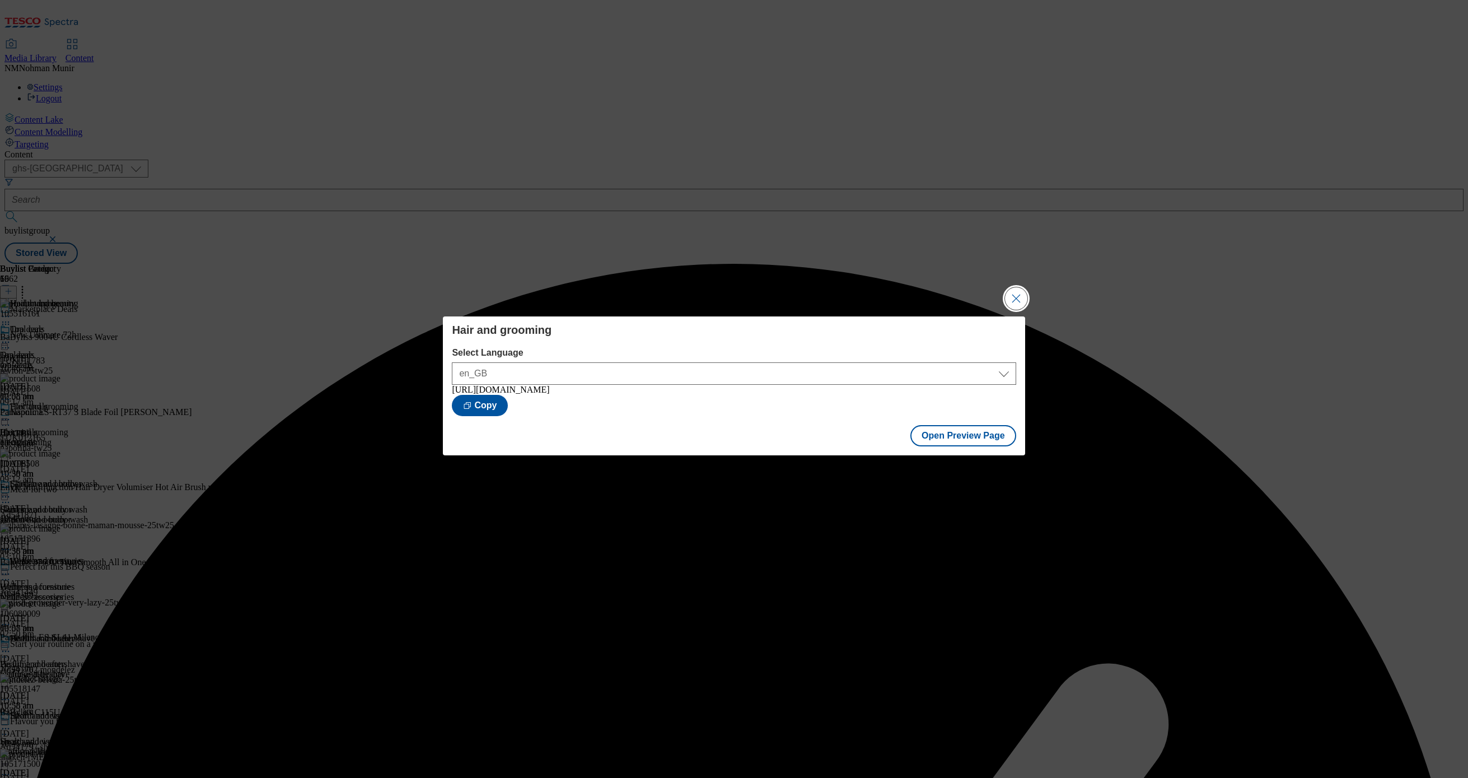
click at [1007, 298] on button "Close Modal" at bounding box center [1016, 298] width 22 height 22
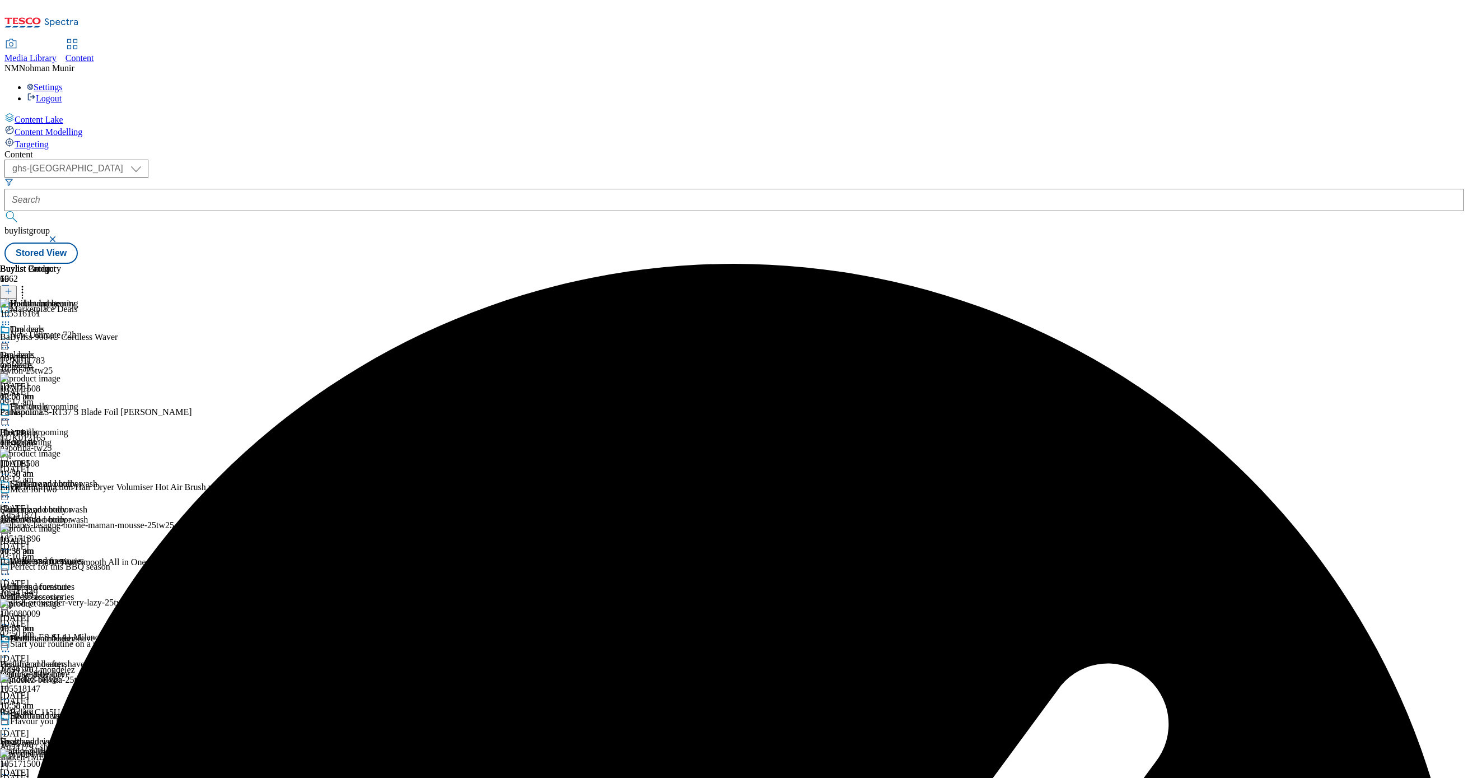
click at [11, 414] on icon at bounding box center [5, 419] width 11 height 11
click at [59, 529] on span "Publish" at bounding box center [47, 533] width 25 height 8
